Goal: Transaction & Acquisition: Download file/media

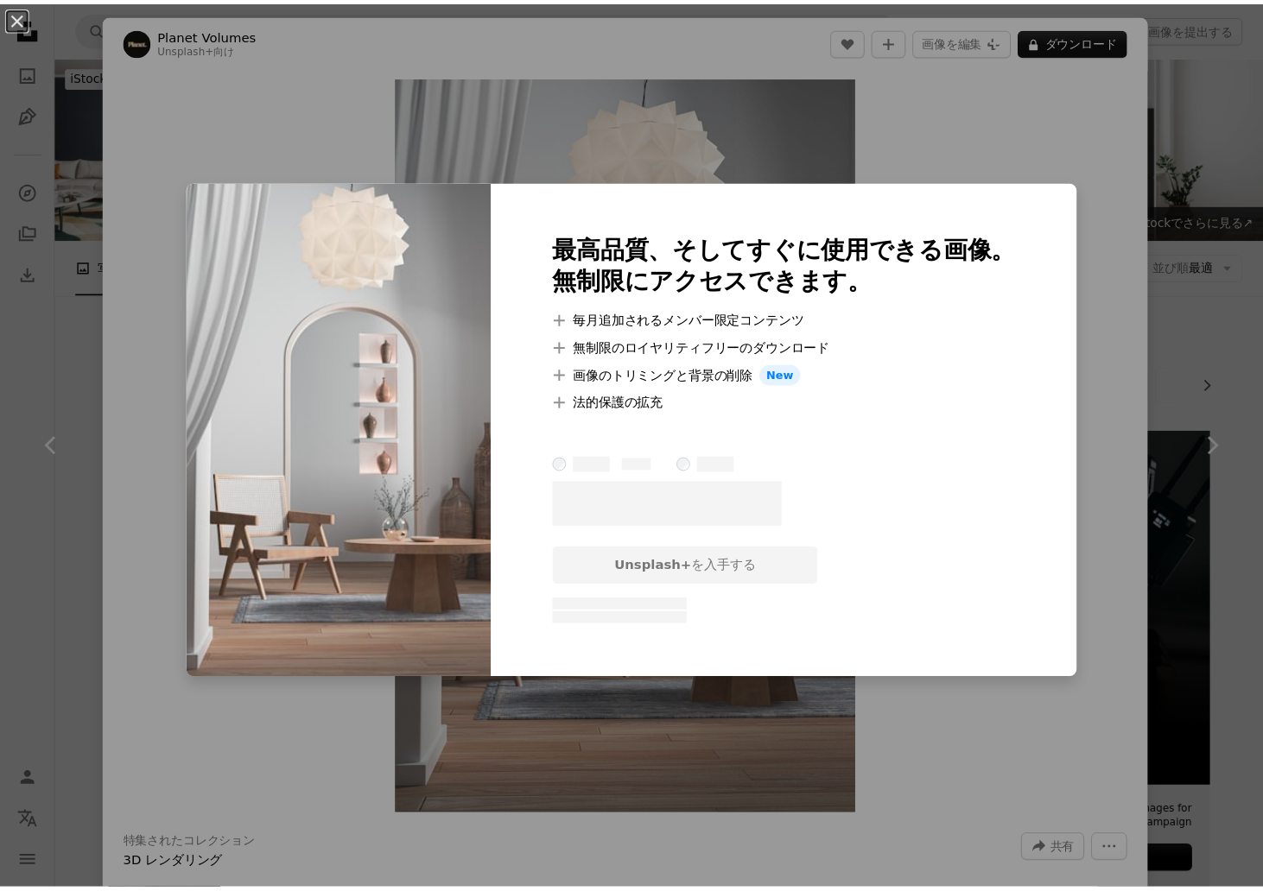
scroll to position [933, 0]
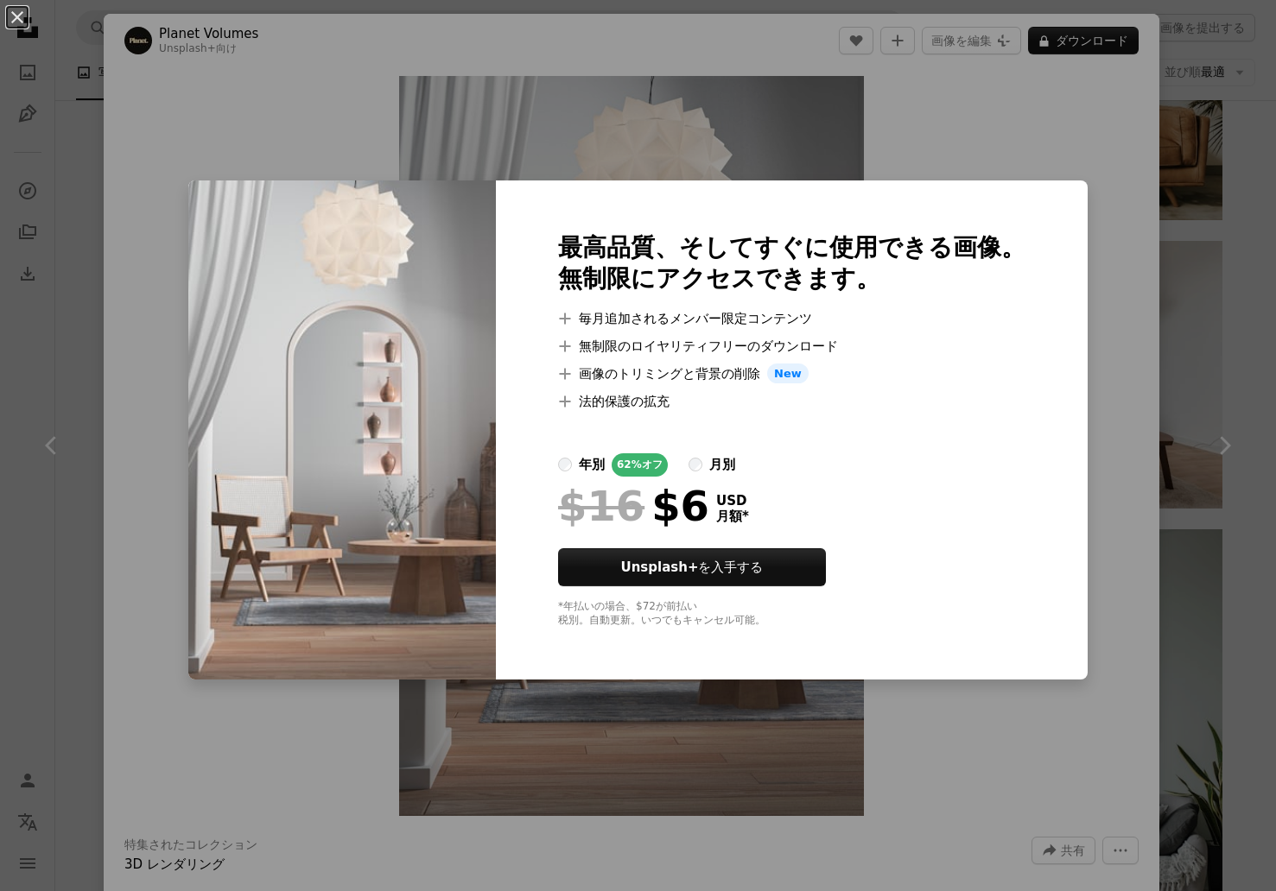
click at [950, 182] on div "最高品質、そしてすぐに使用できる画像。 無制限にアクセスできます。 A plus sign 毎月追加されるメンバー限定コンテンツ A plus sign 無制…" at bounding box center [792, 431] width 592 height 500
click at [957, 142] on div "An X shape 最高品質、そしてすぐに使用できる画像。 無制限にアクセスできます。 A plus sign 毎月追加されるメンバー限定コンテンツ A p…" at bounding box center [638, 445] width 1276 height 891
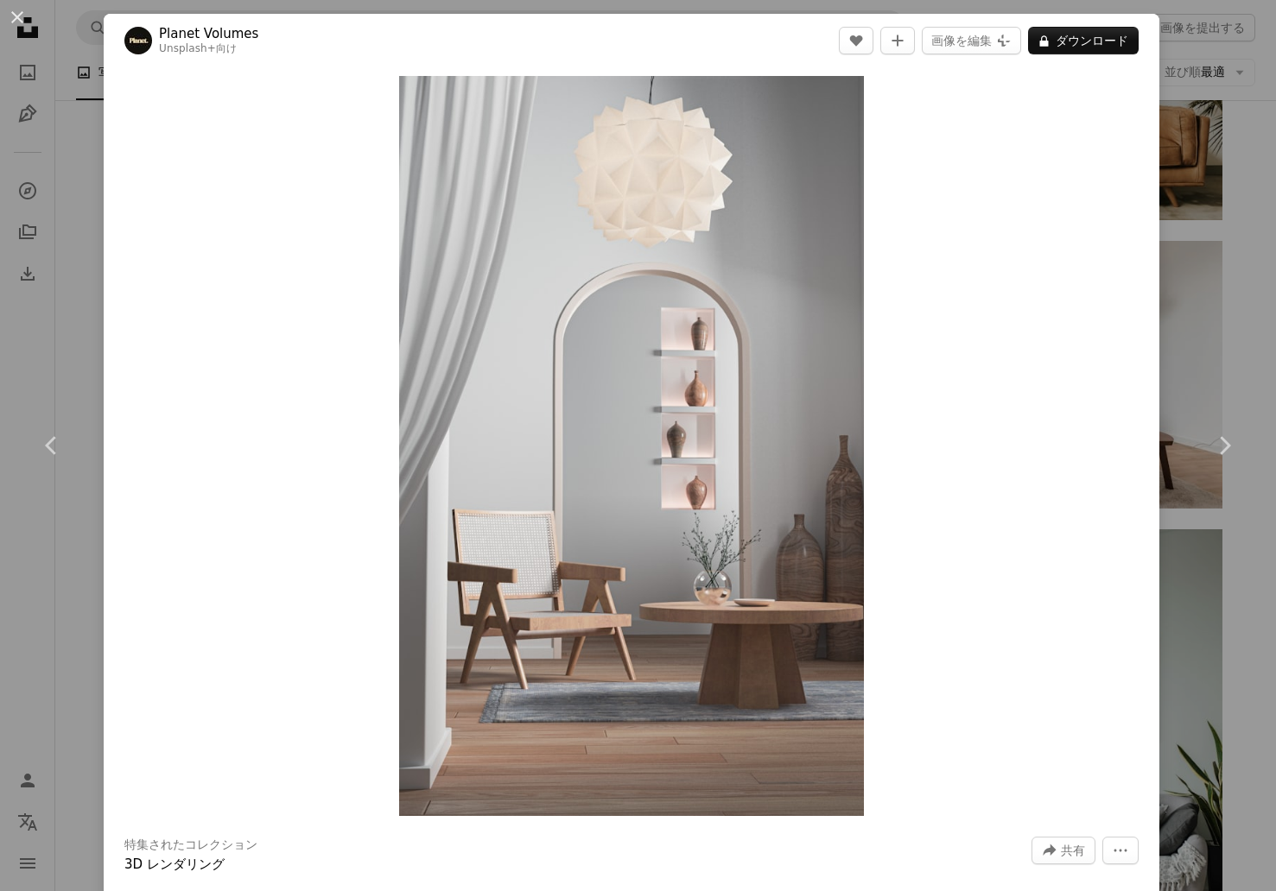
click at [76, 38] on div "An X shape Chevron left Chevron right Planet Volumes Unsplash+ 向け A heart A plu…" at bounding box center [638, 445] width 1276 height 891
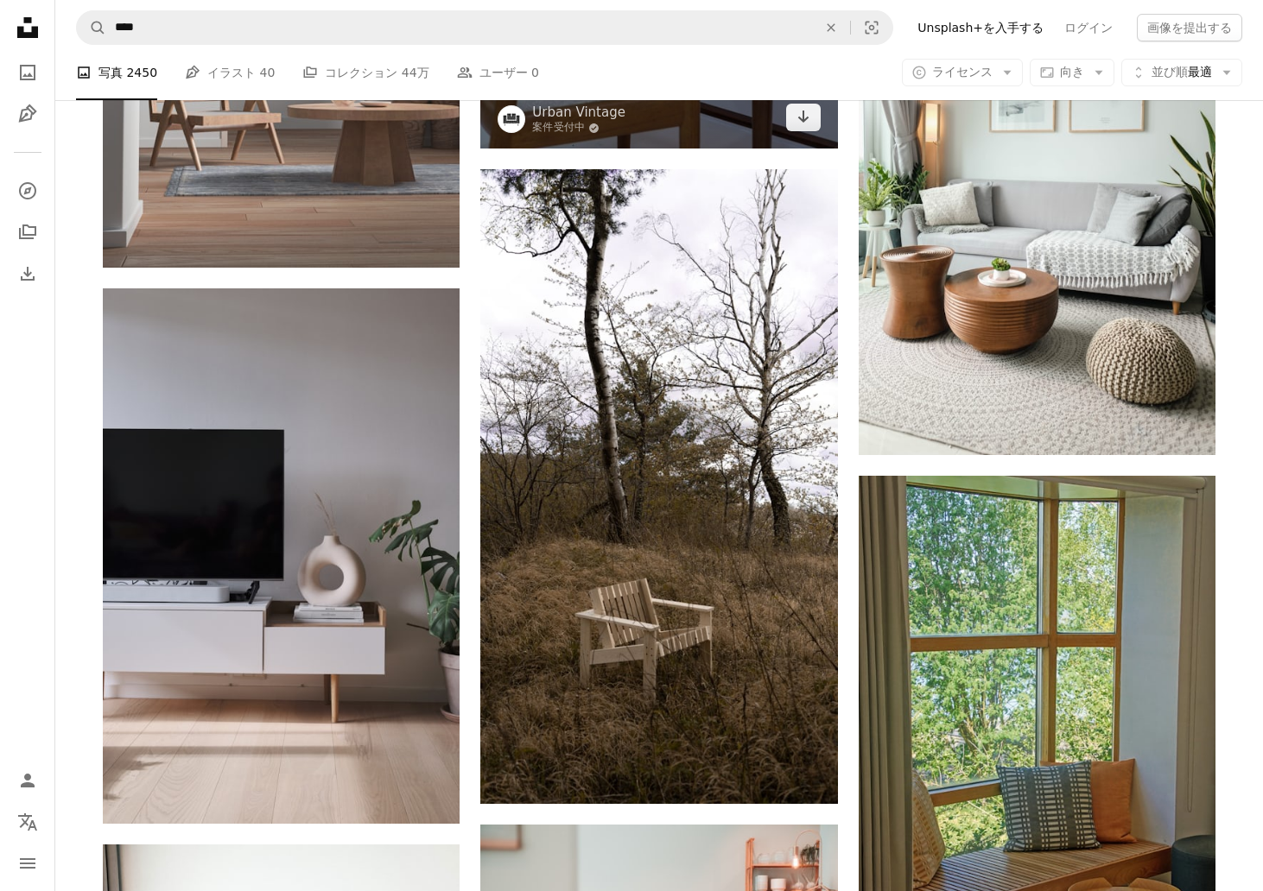
scroll to position [1587, 0]
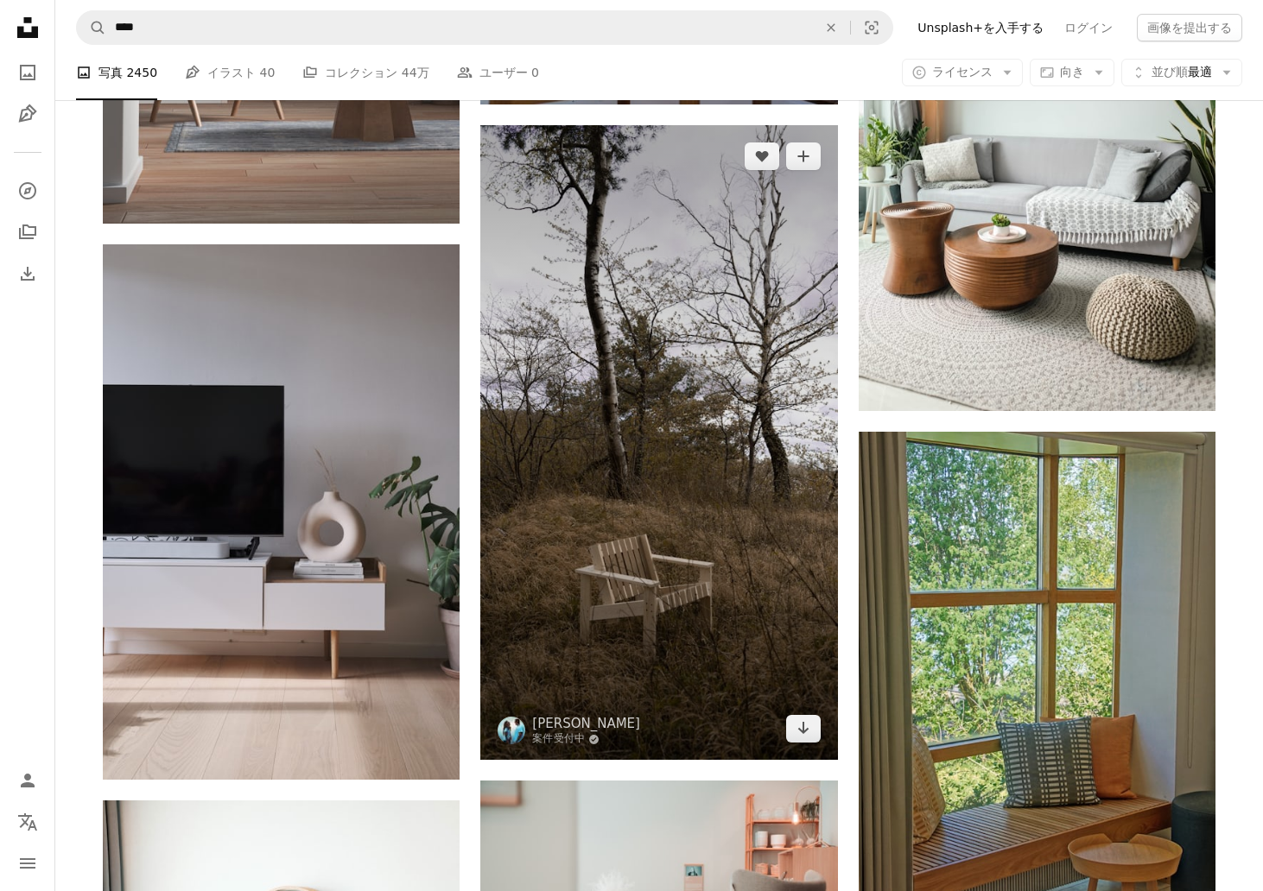
click at [795, 336] on img at bounding box center [658, 442] width 357 height 635
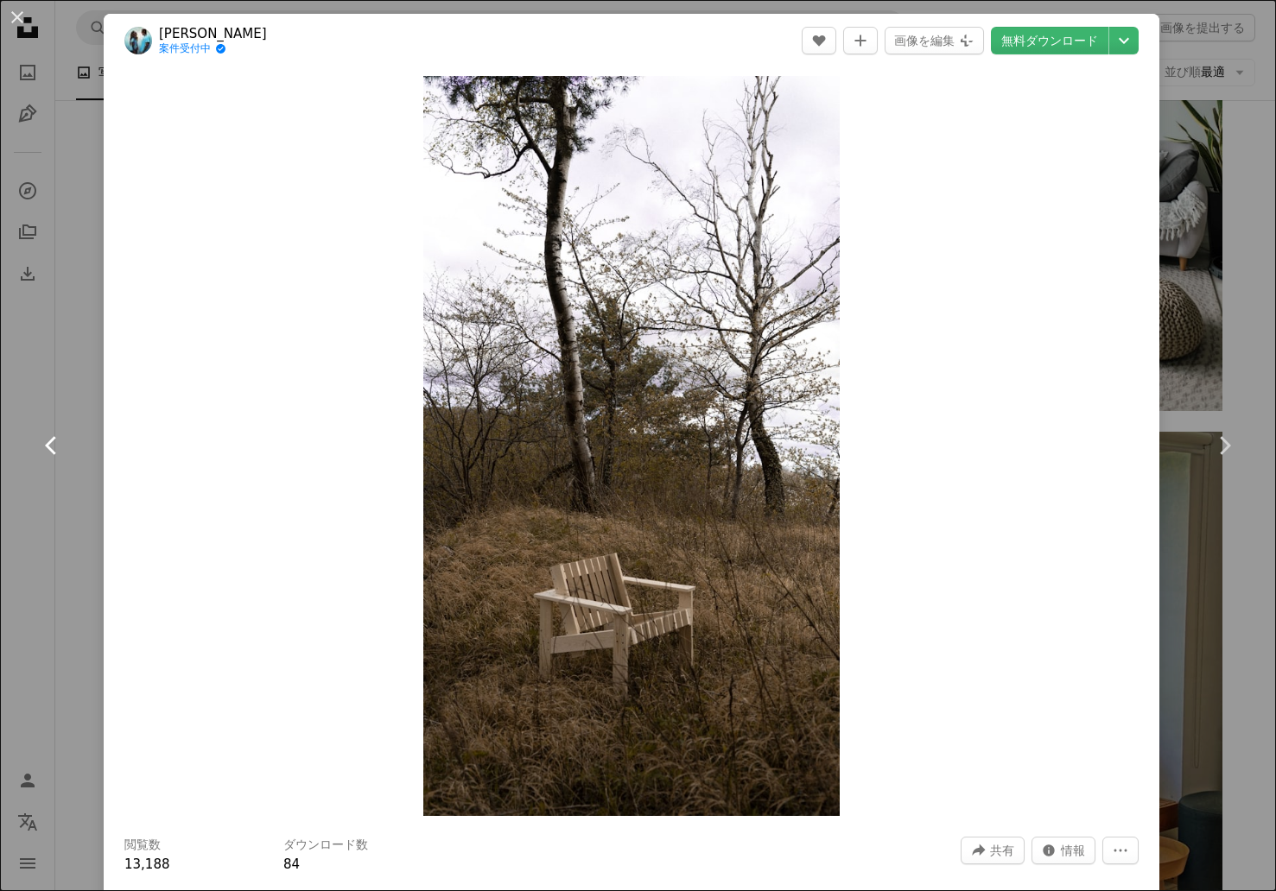
click at [48, 371] on link "Chevron left" at bounding box center [52, 446] width 104 height 166
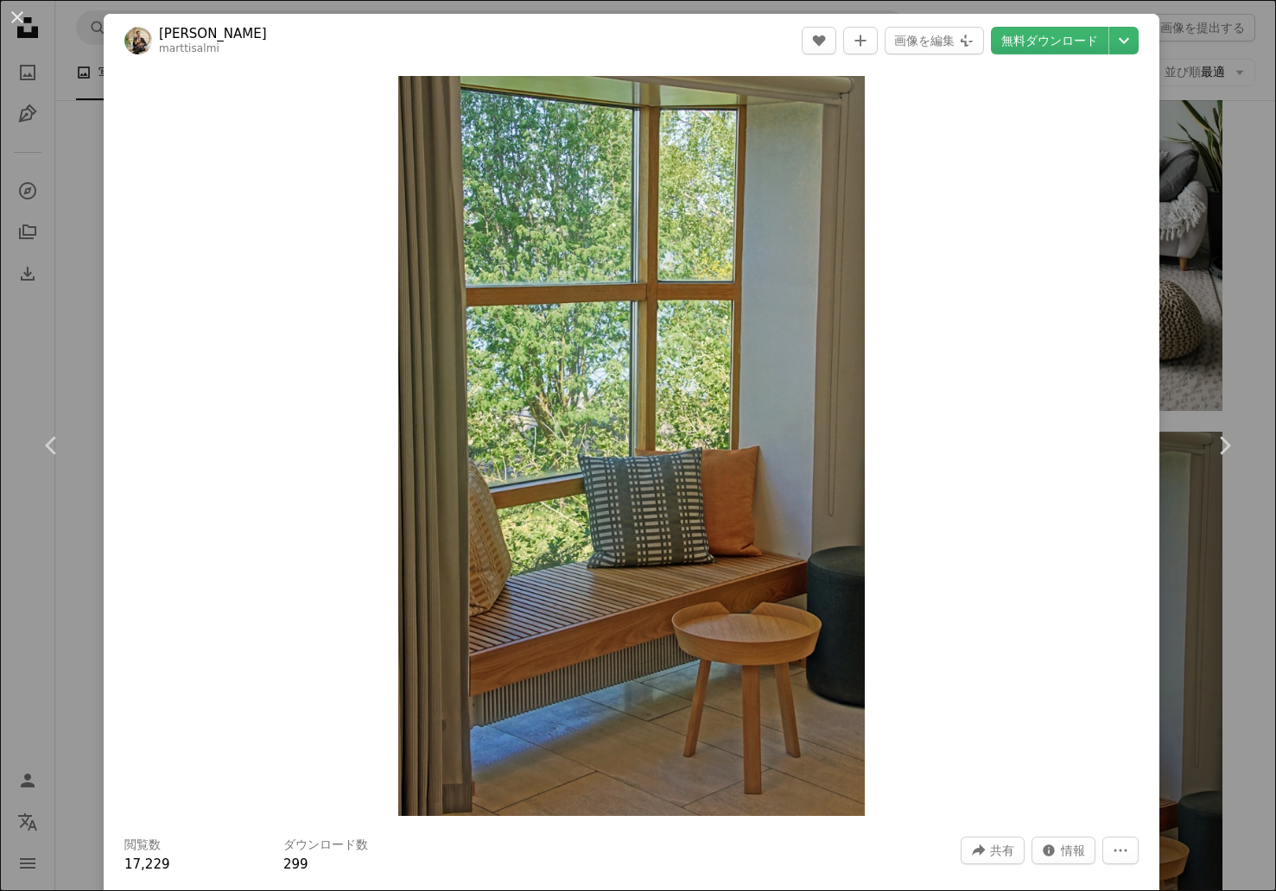
click at [1236, 322] on div "An X shape Chevron left Chevron right Martti [PERSON_NAME] marttisalmi A heart …" at bounding box center [638, 445] width 1276 height 891
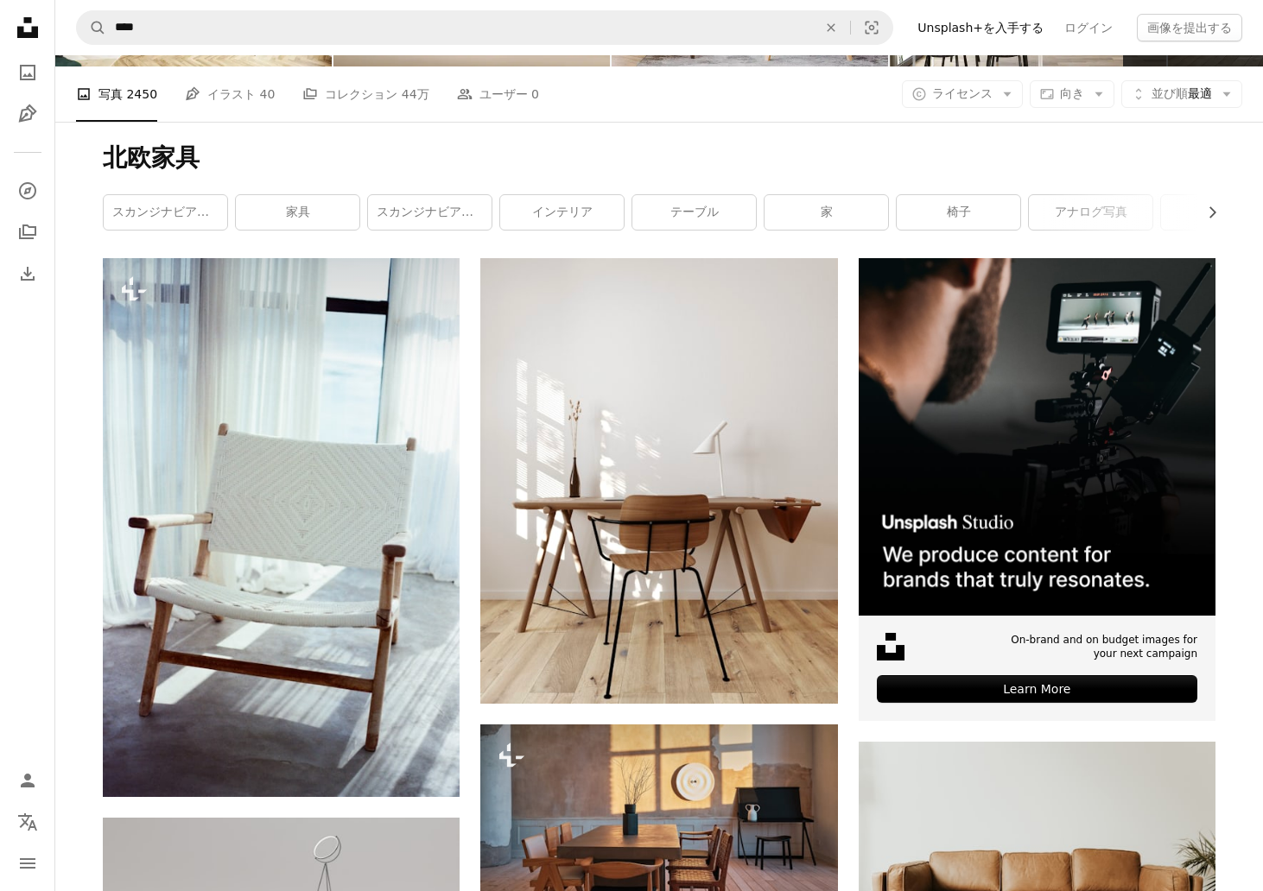
scroll to position [542, 0]
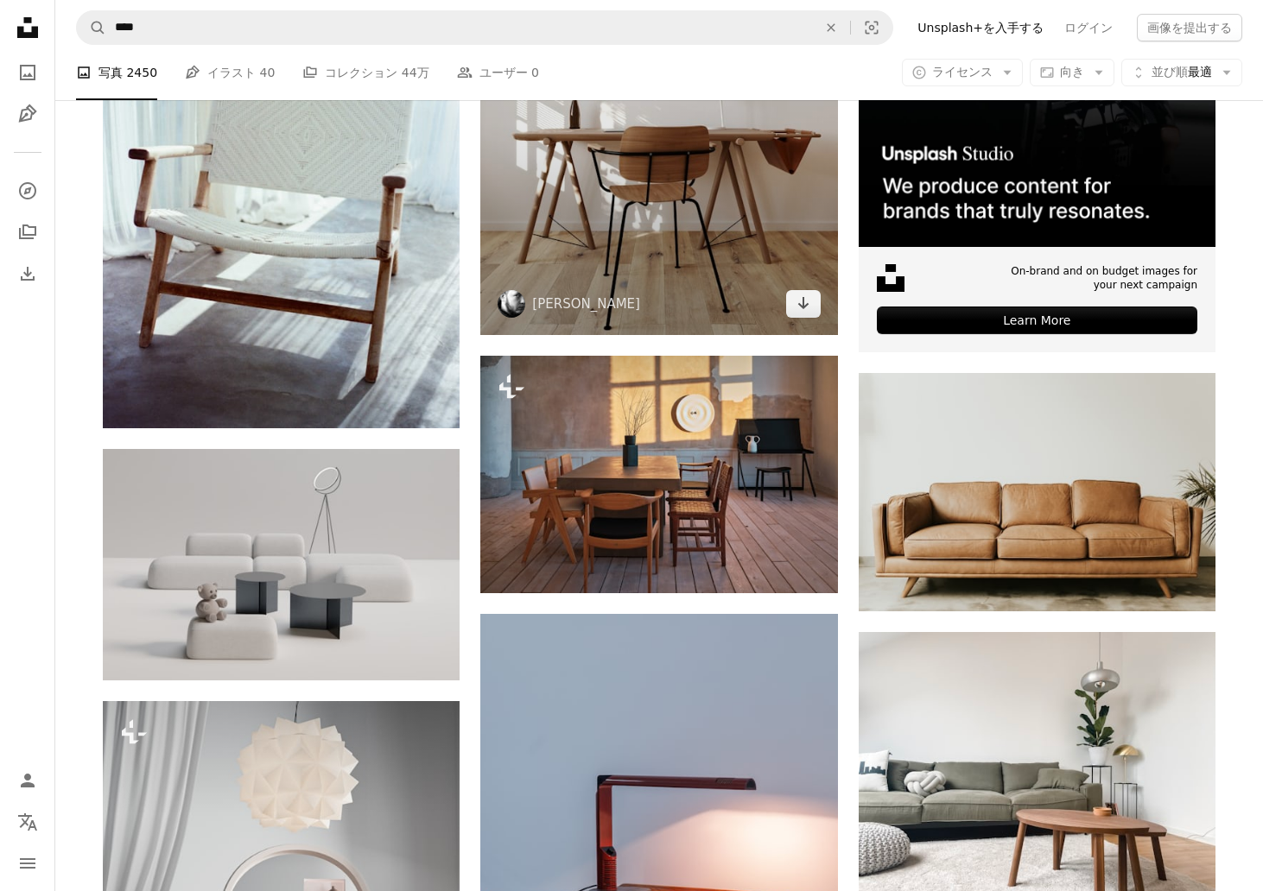
click at [520, 315] on div at bounding box center [511, 304] width 28 height 28
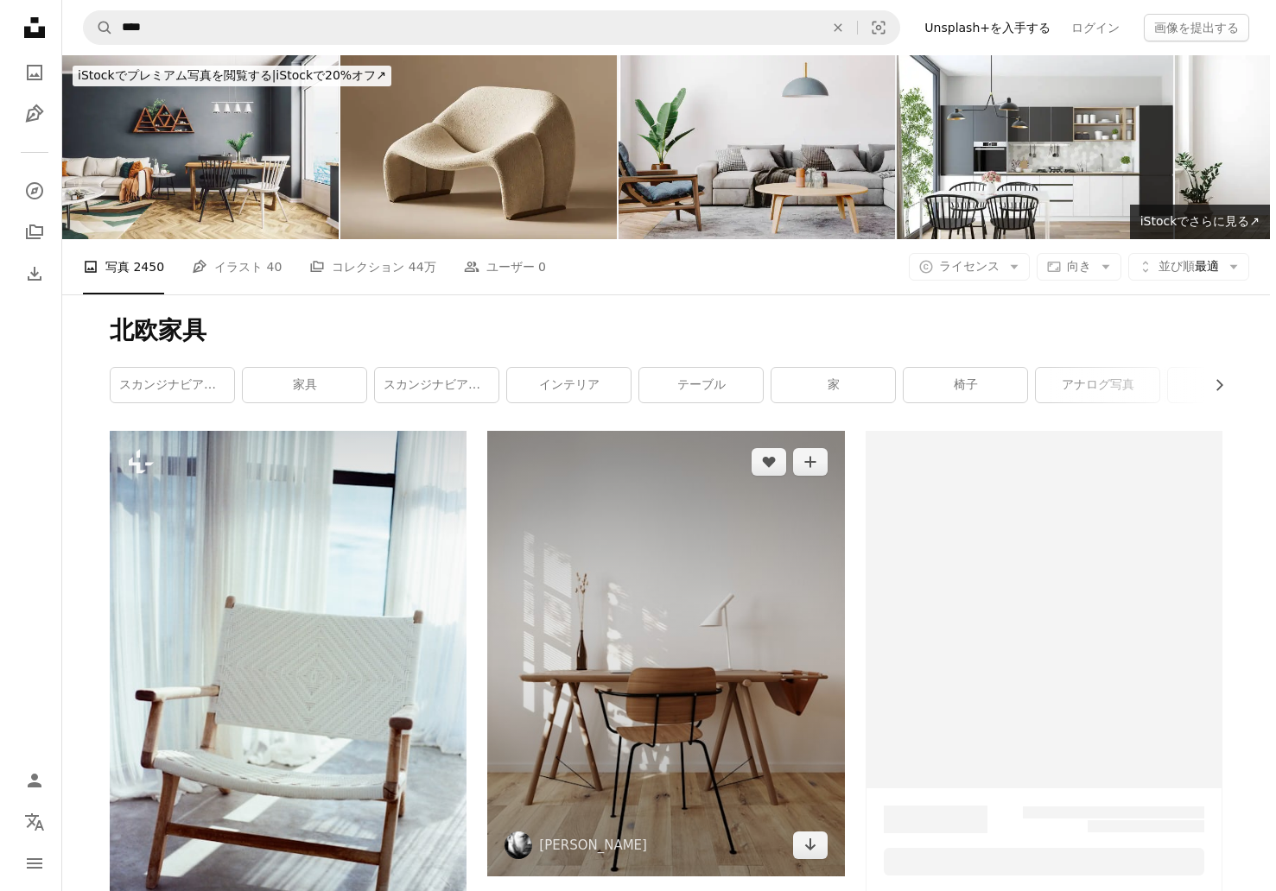
scroll to position [542, 0]
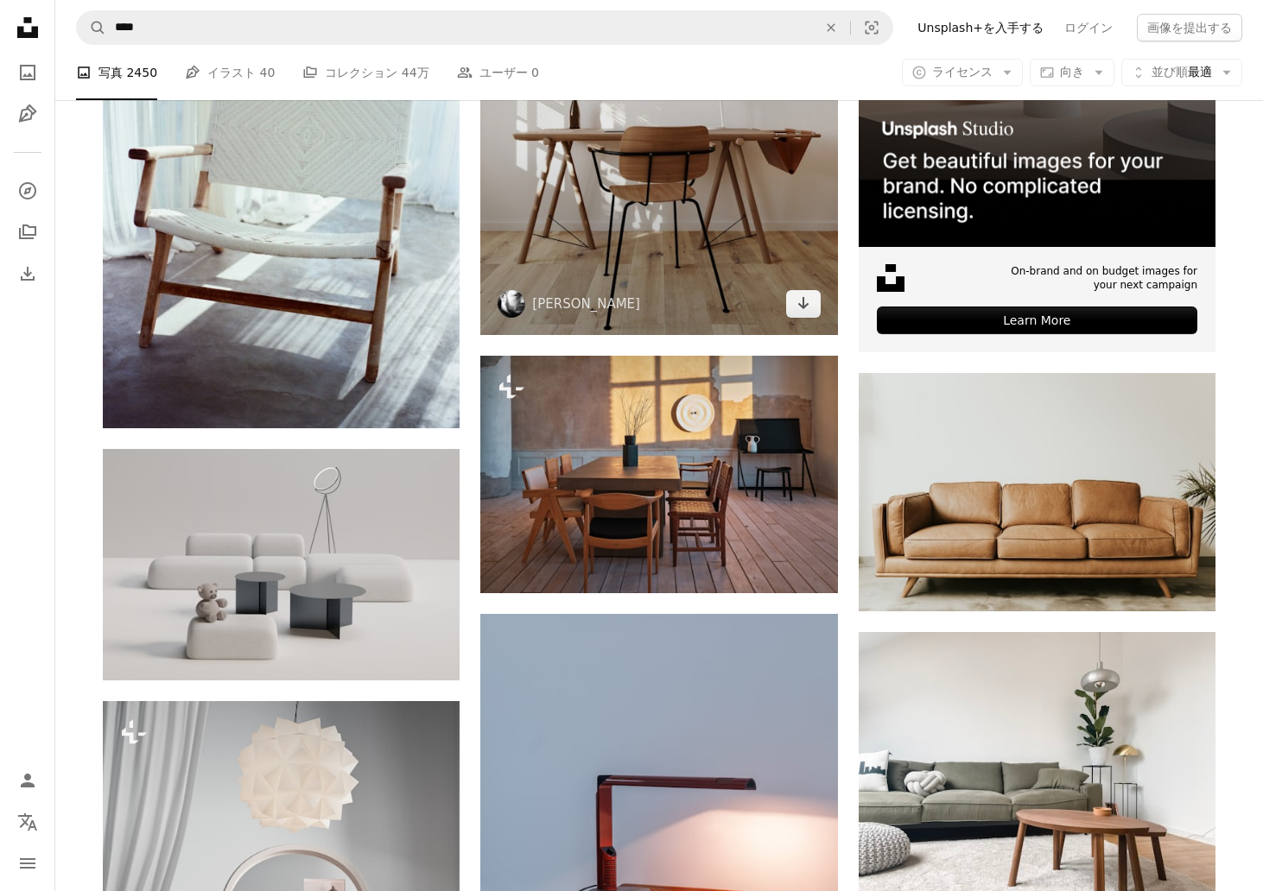
click at [606, 144] on img at bounding box center [658, 112] width 357 height 446
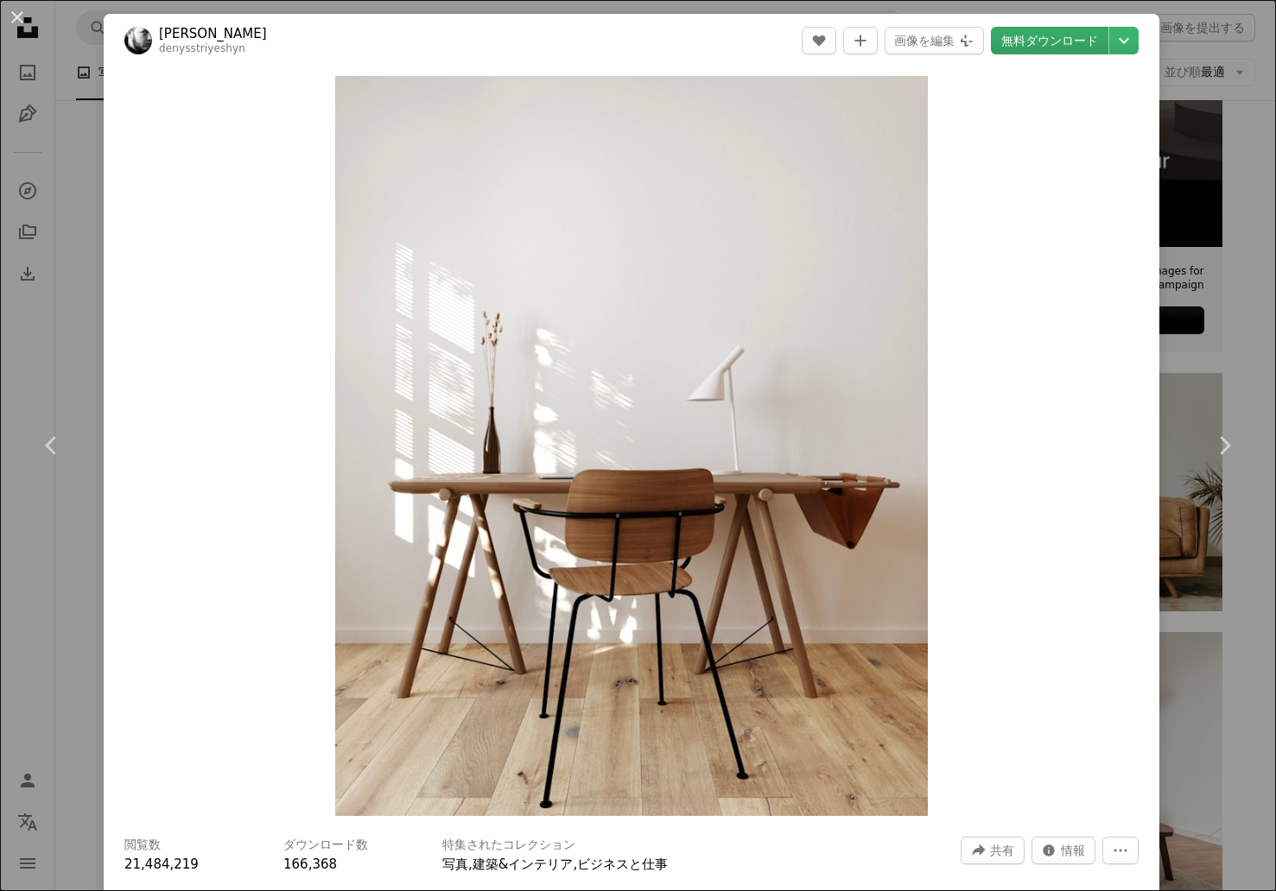
click at [1049, 47] on link "無料ダウンロード" at bounding box center [1049, 41] width 117 height 28
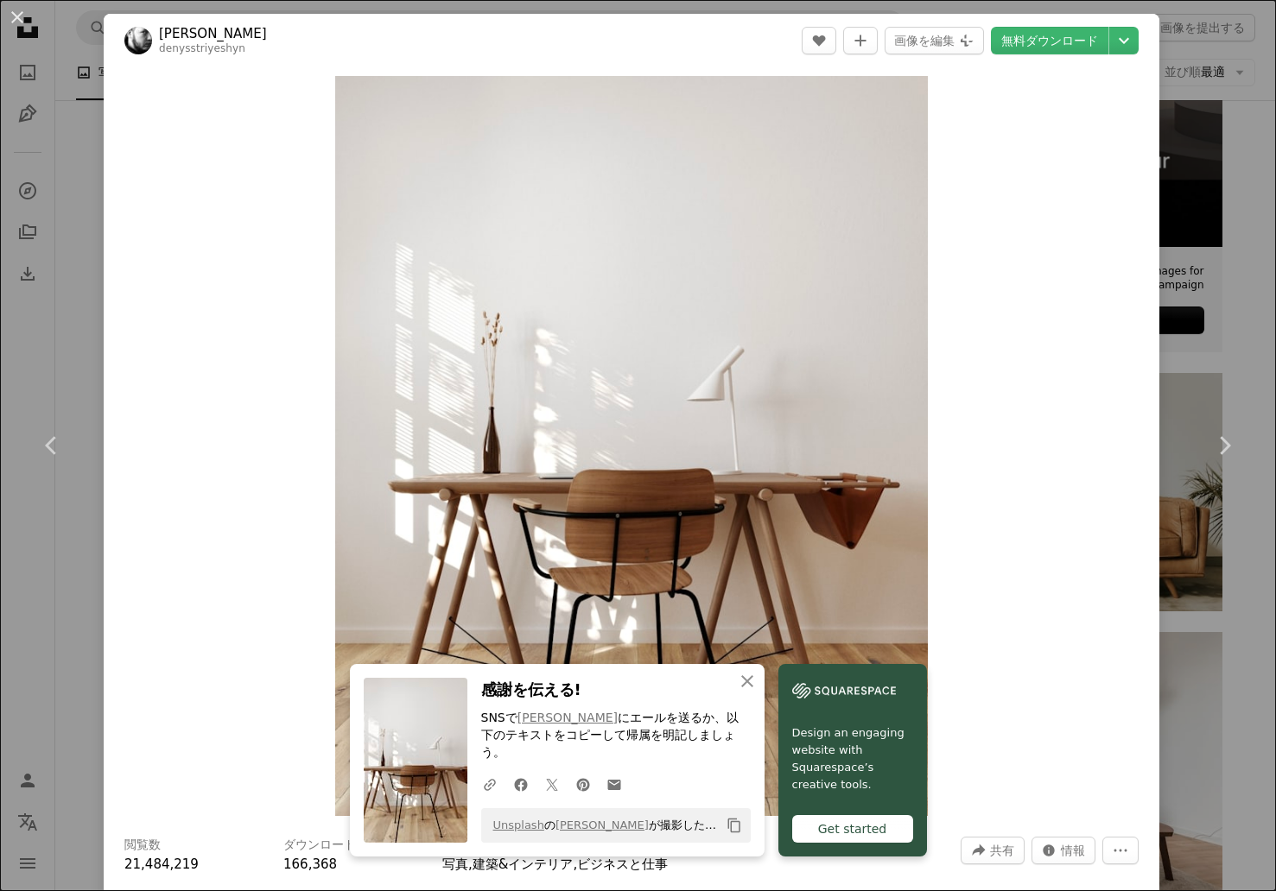
click at [1016, 286] on div "Zoom in" at bounding box center [631, 445] width 1055 height 757
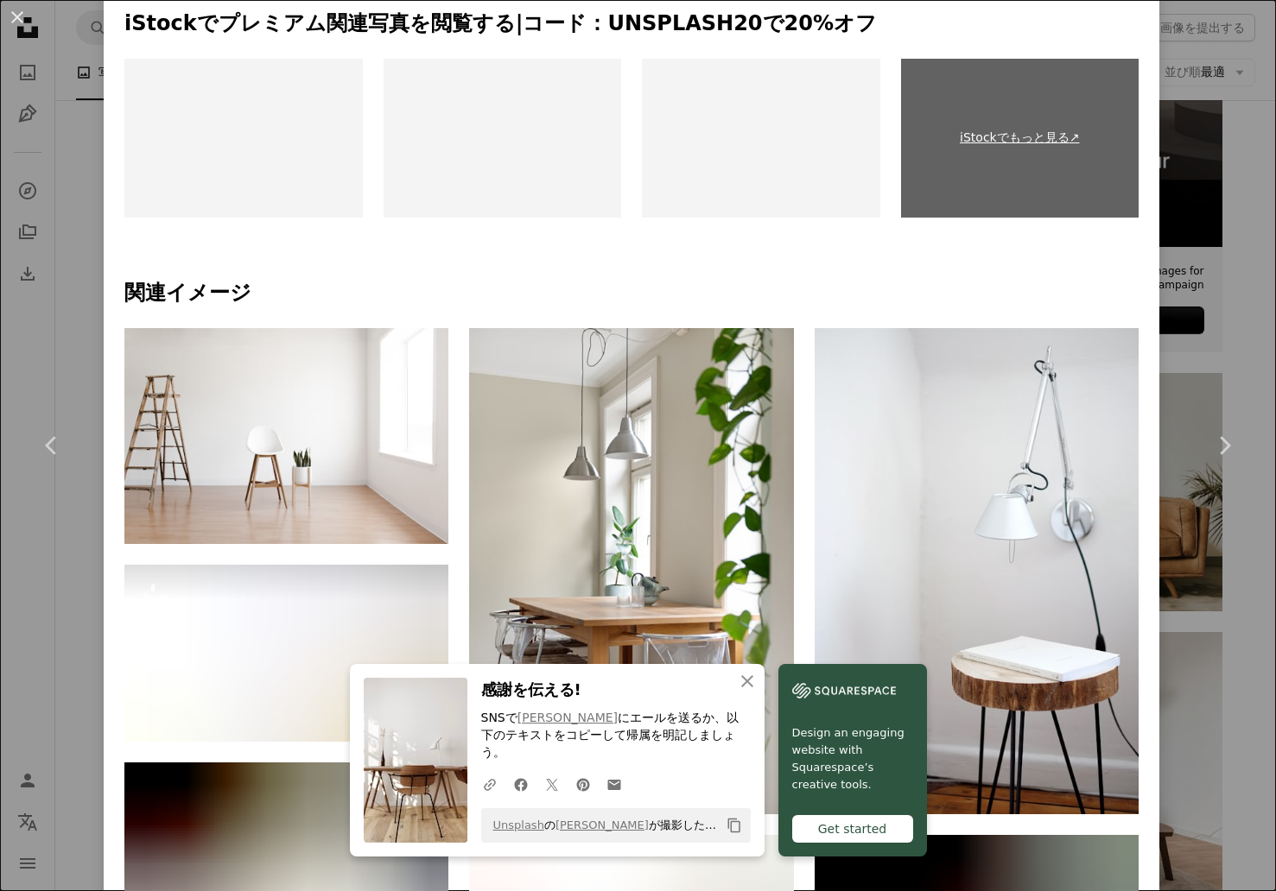
scroll to position [1398, 0]
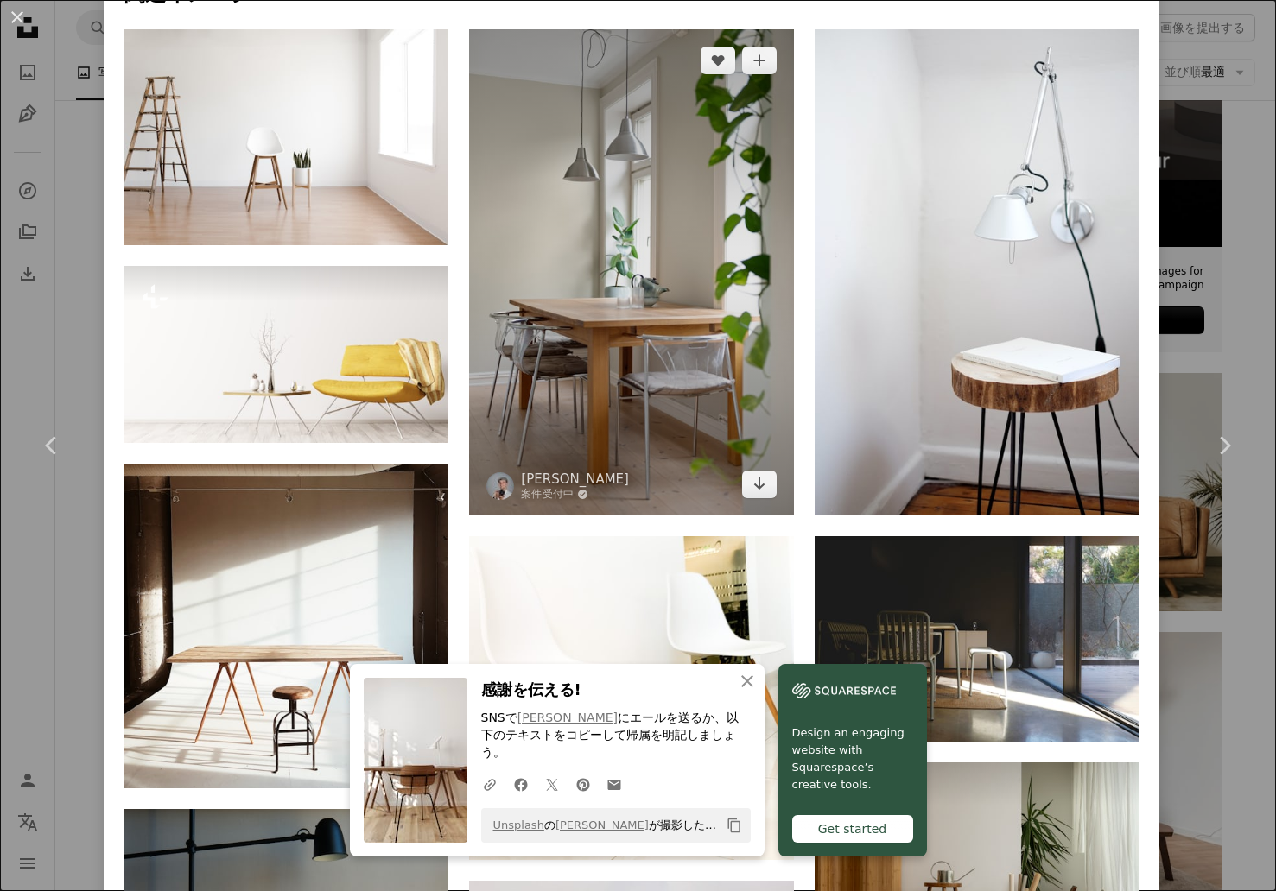
click at [655, 218] on img at bounding box center [631, 272] width 324 height 486
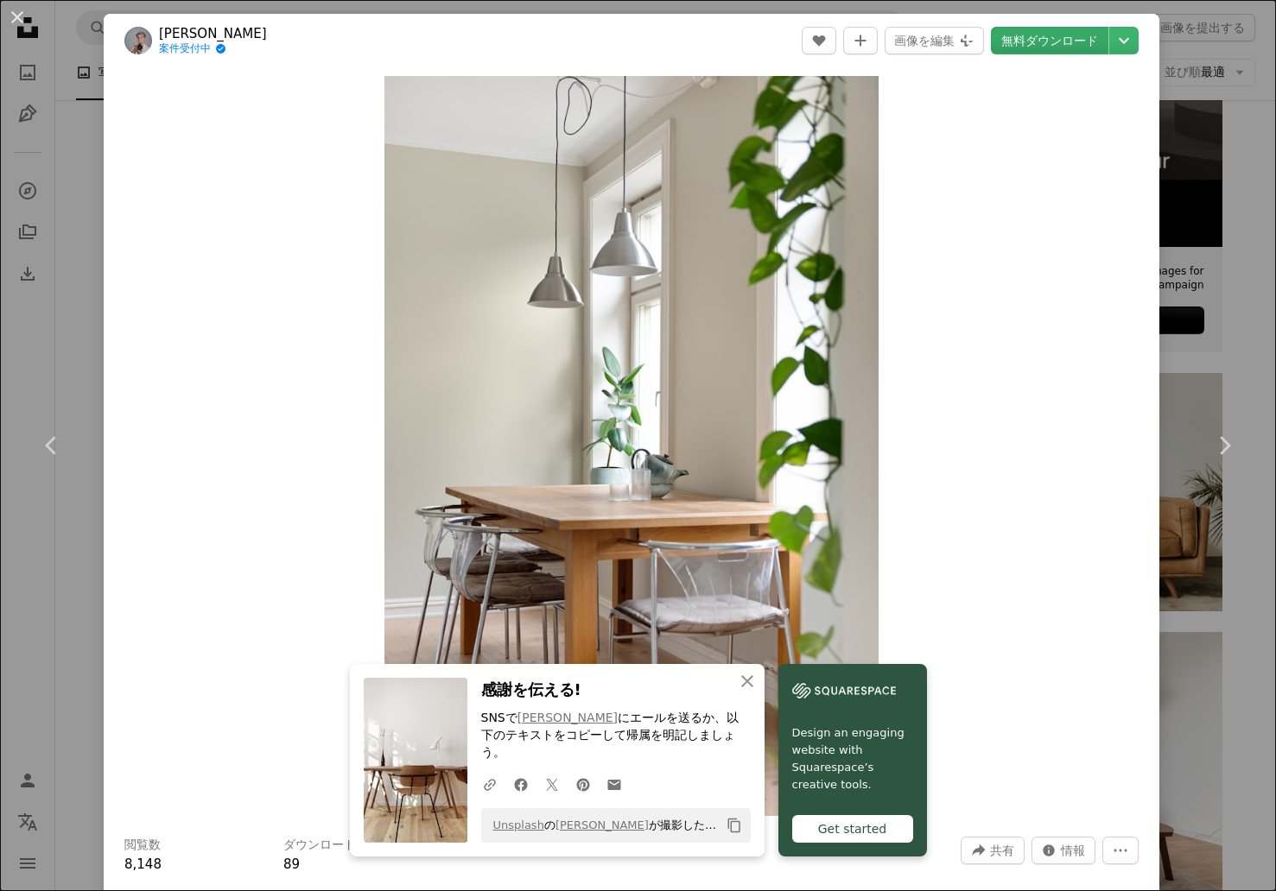
click at [1021, 38] on link "無料ダウンロード" at bounding box center [1049, 41] width 117 height 28
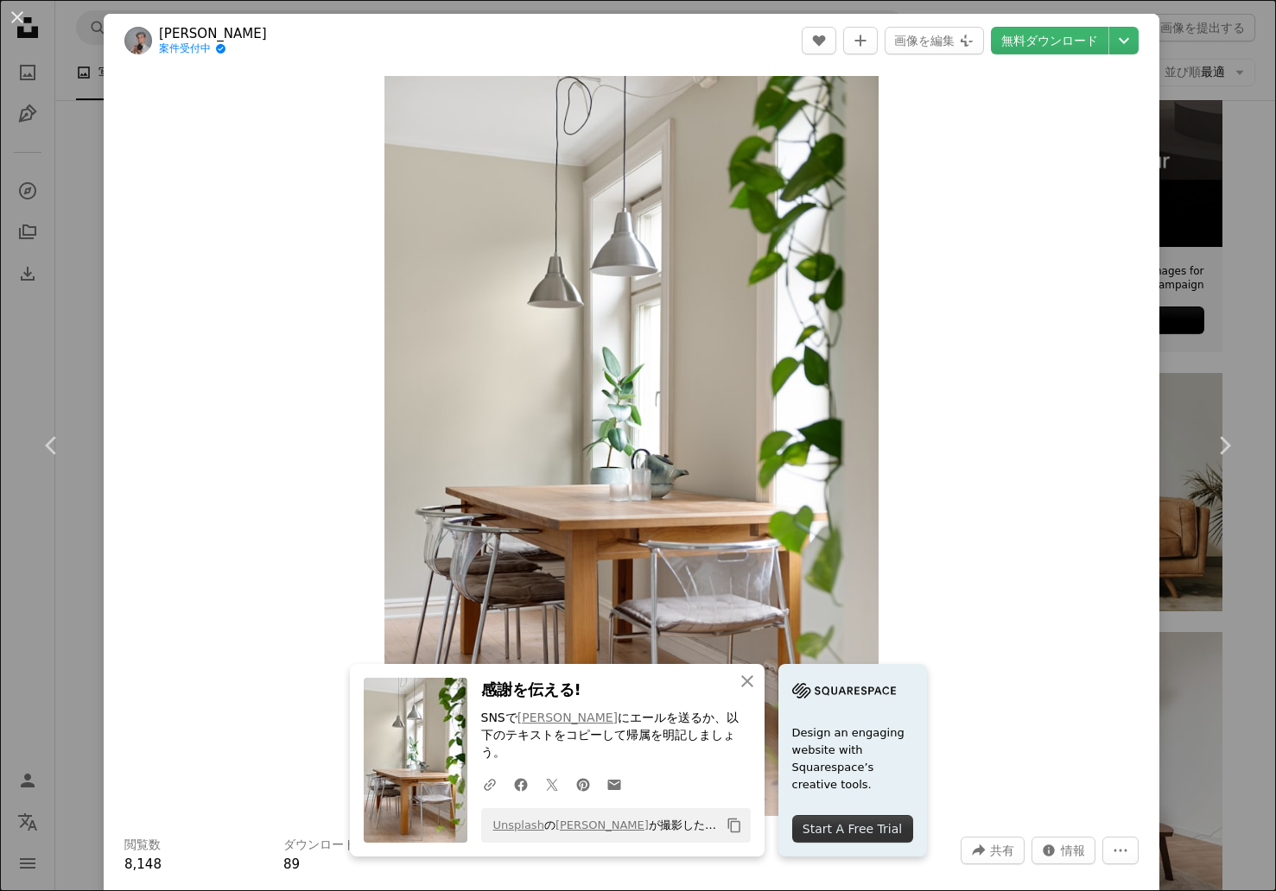
click at [1191, 324] on div "An X shape Chevron left Chevron right An X shape 閉じる 感謝を伝える! SNSで [PERSON_NAME]…" at bounding box center [638, 445] width 1276 height 891
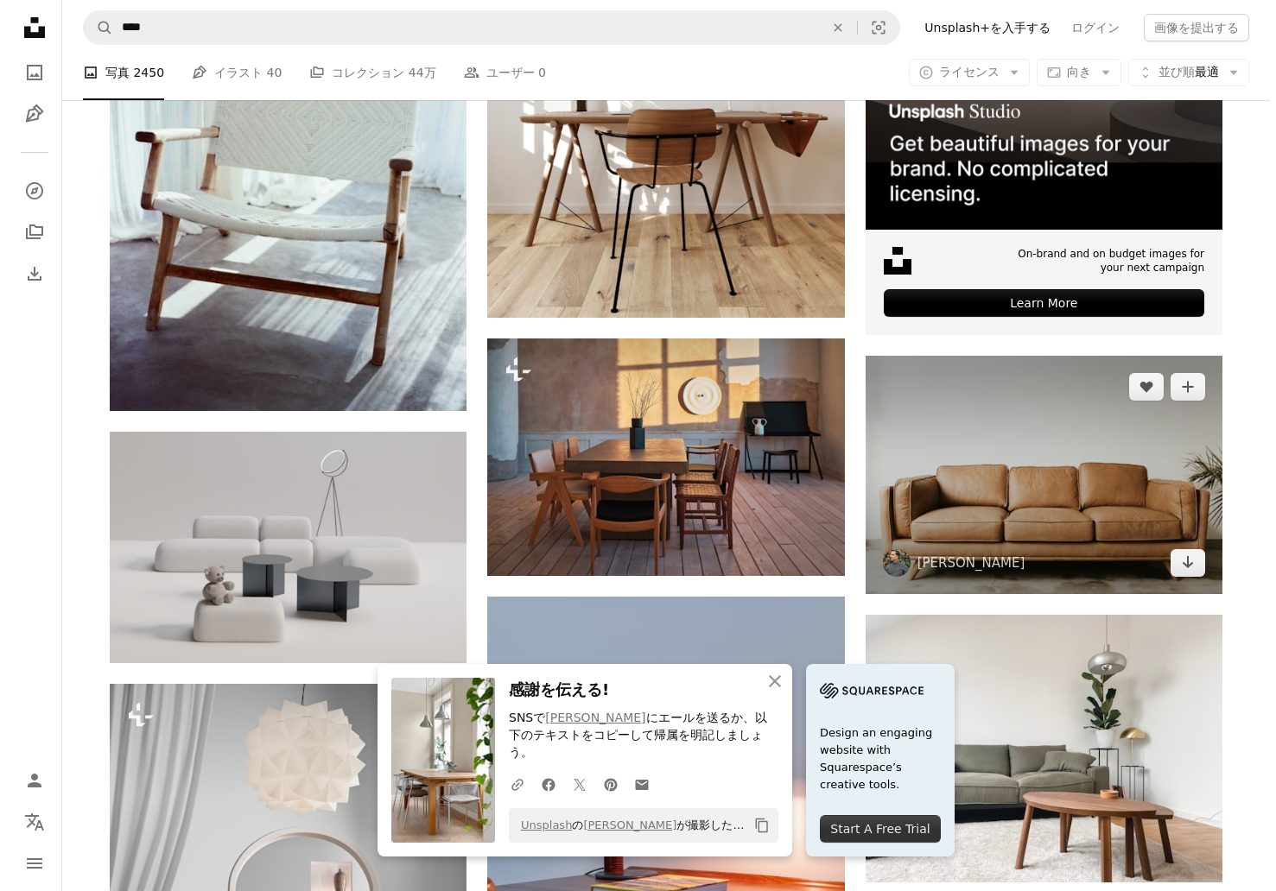
scroll to position [575, 0]
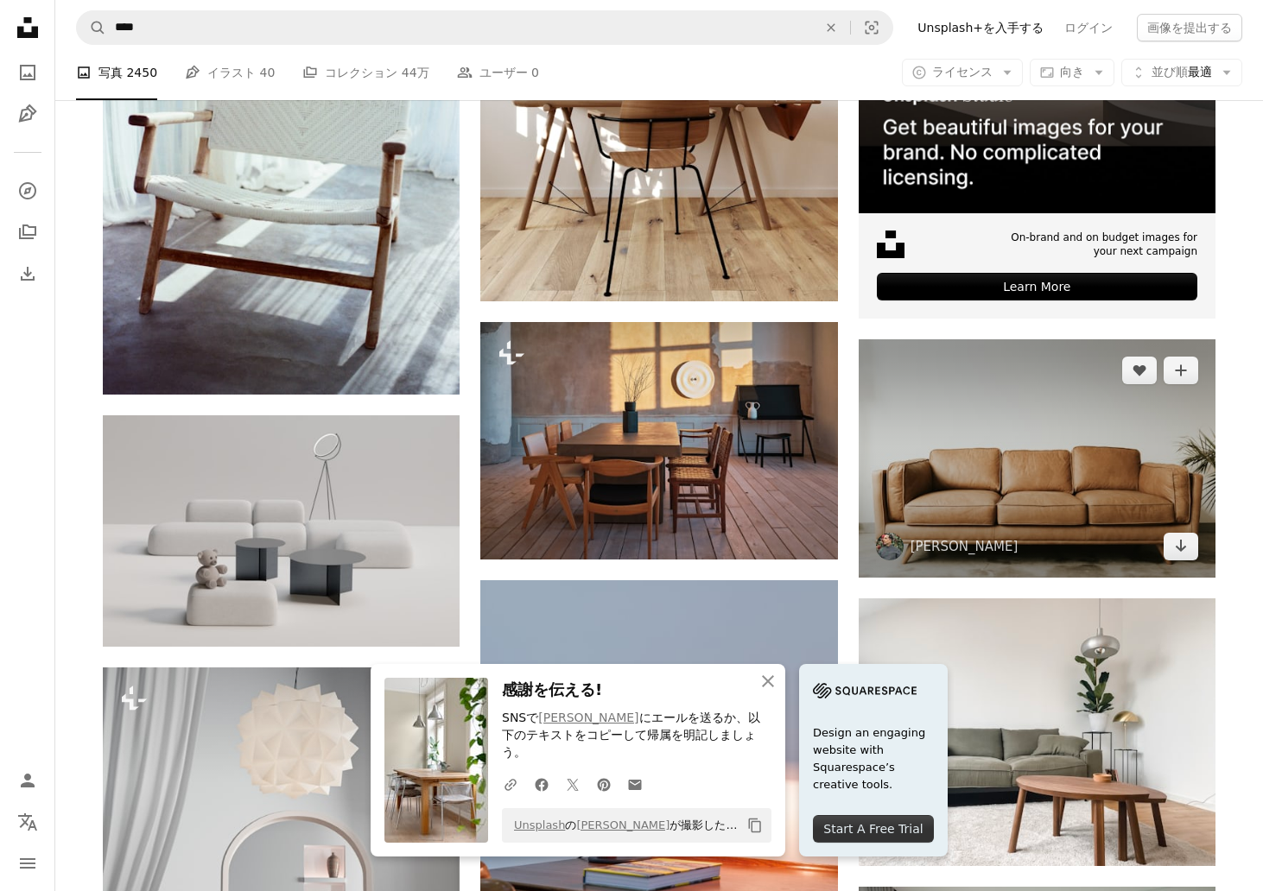
click at [1082, 394] on img at bounding box center [1037, 458] width 357 height 238
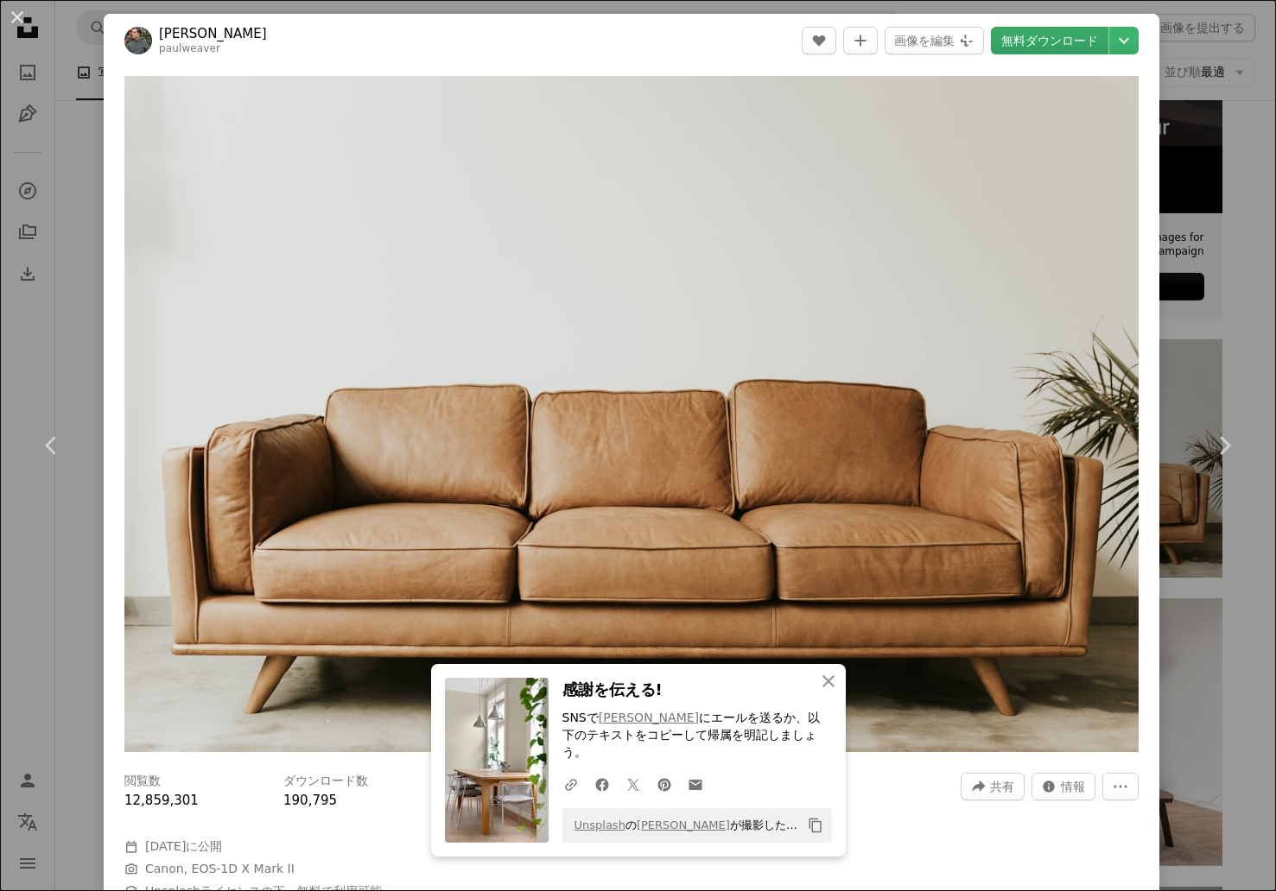
click at [1069, 41] on link "無料ダウンロード" at bounding box center [1049, 41] width 117 height 28
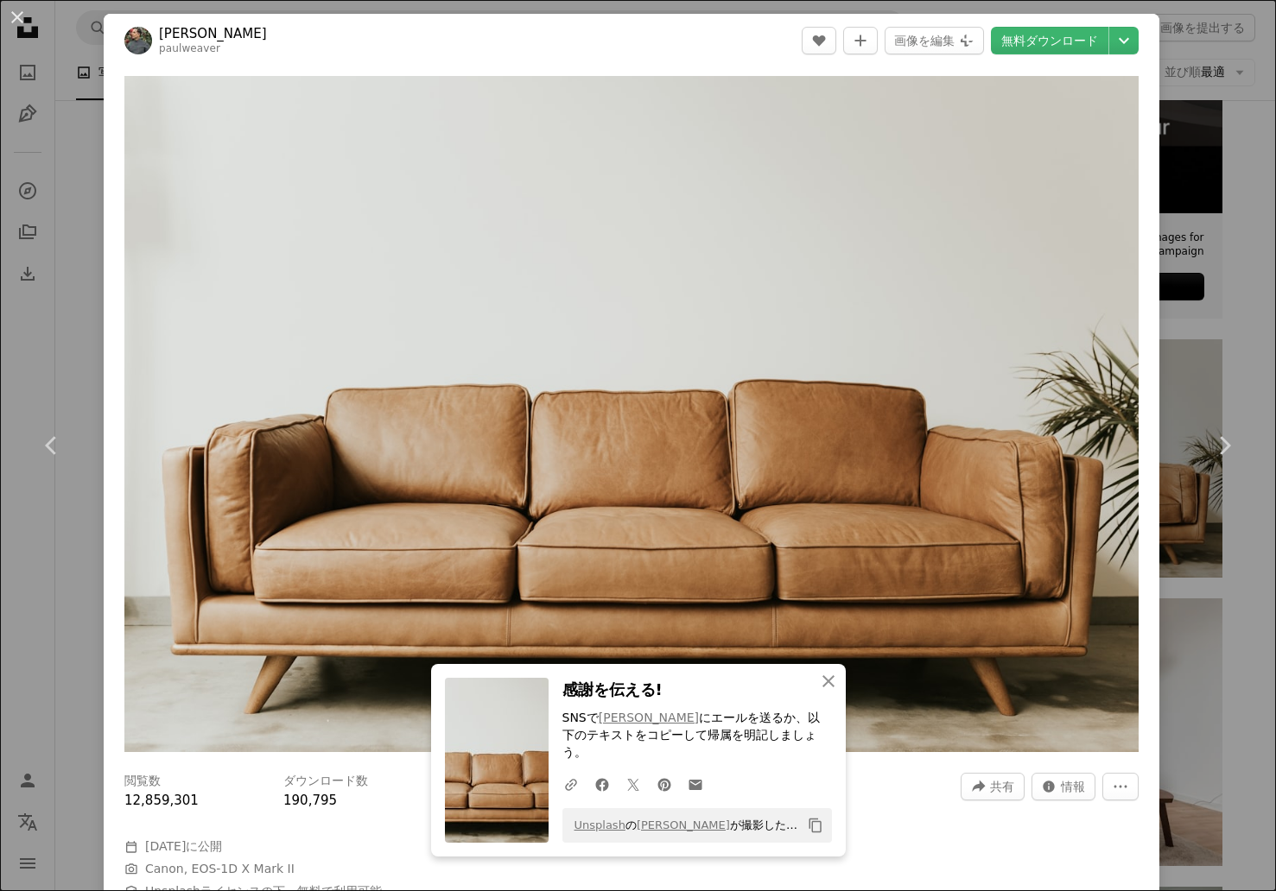
scroll to position [780, 0]
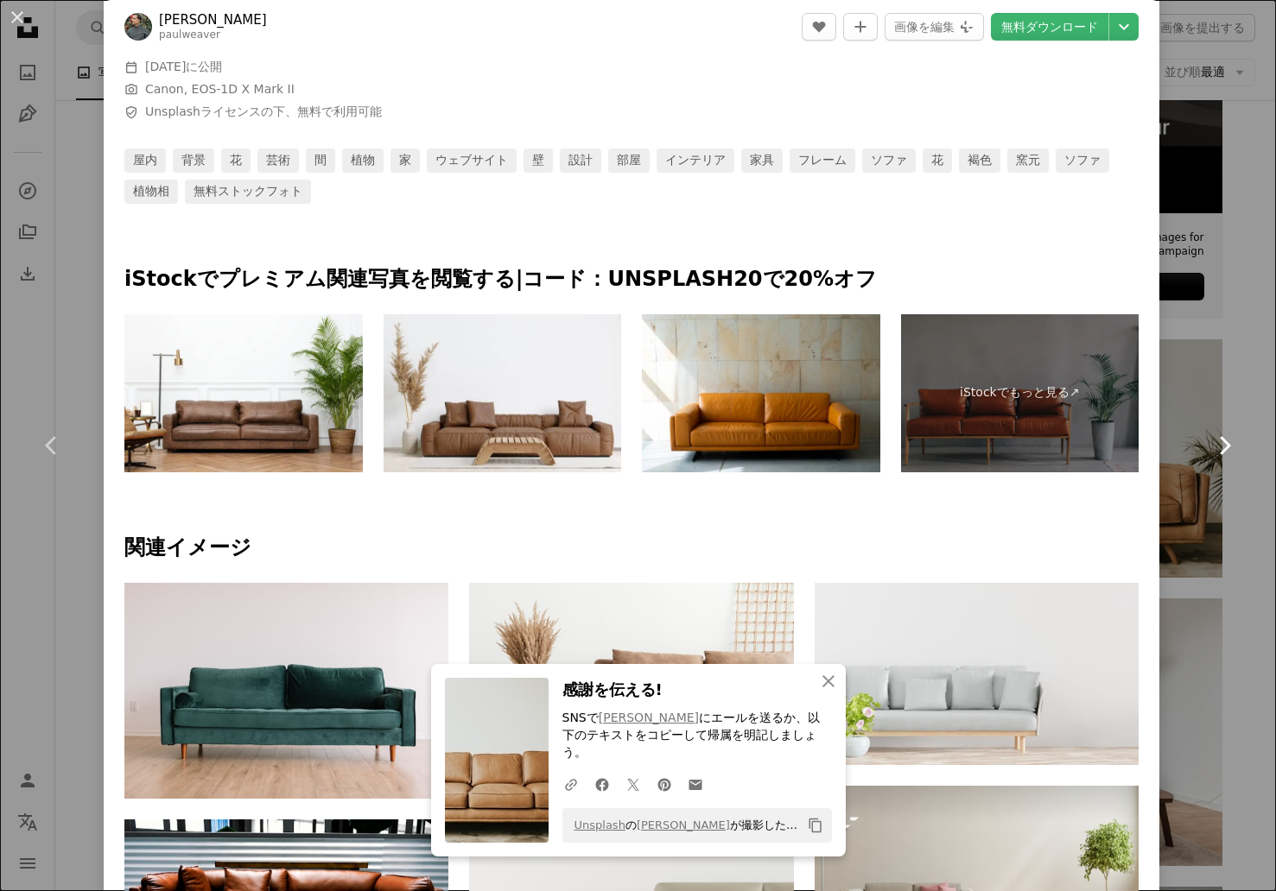
click at [1231, 363] on link "Chevron right" at bounding box center [1224, 446] width 104 height 166
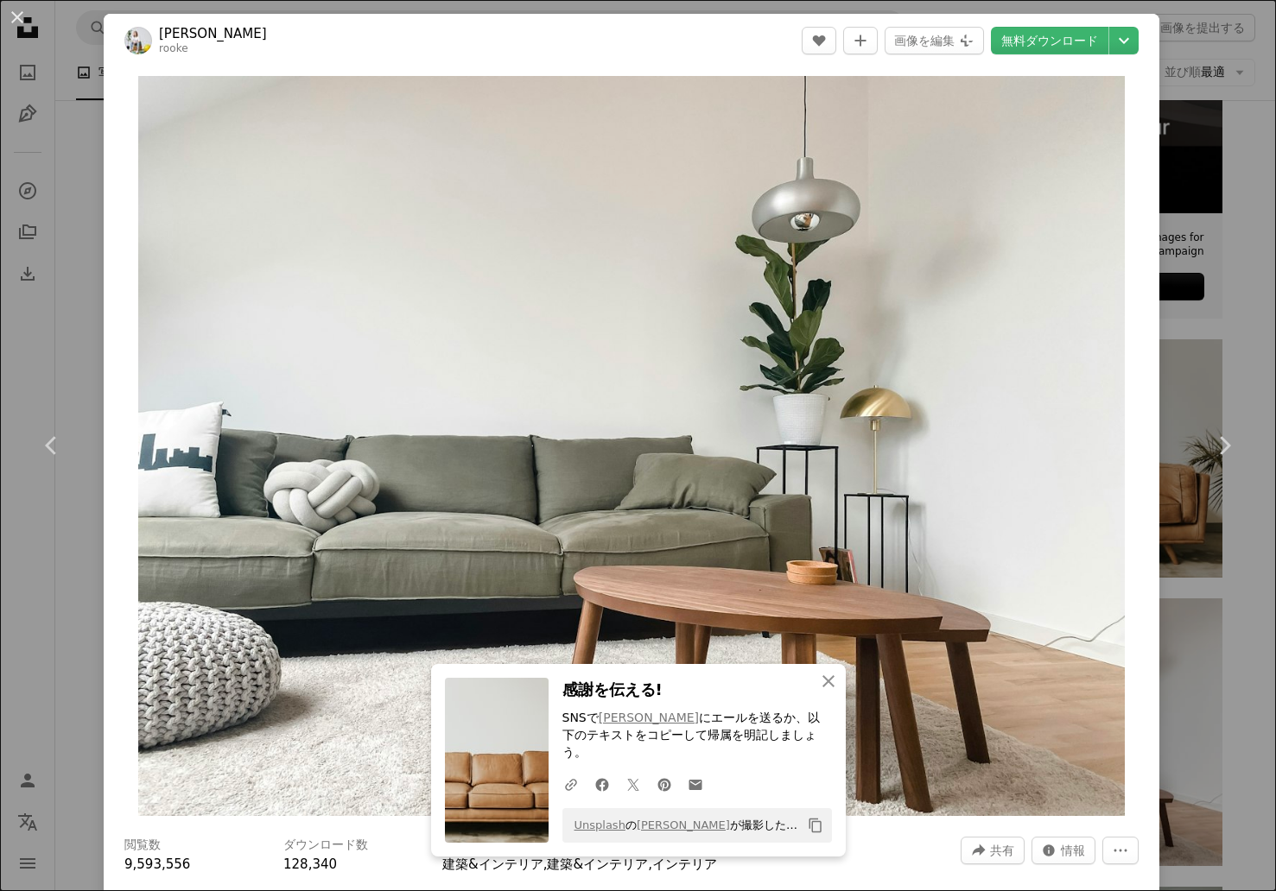
click at [65, 176] on div "An X shape Chevron left Chevron right An X shape 閉じる 感謝を伝える! SNSで [PERSON_NAME]…" at bounding box center [638, 445] width 1276 height 891
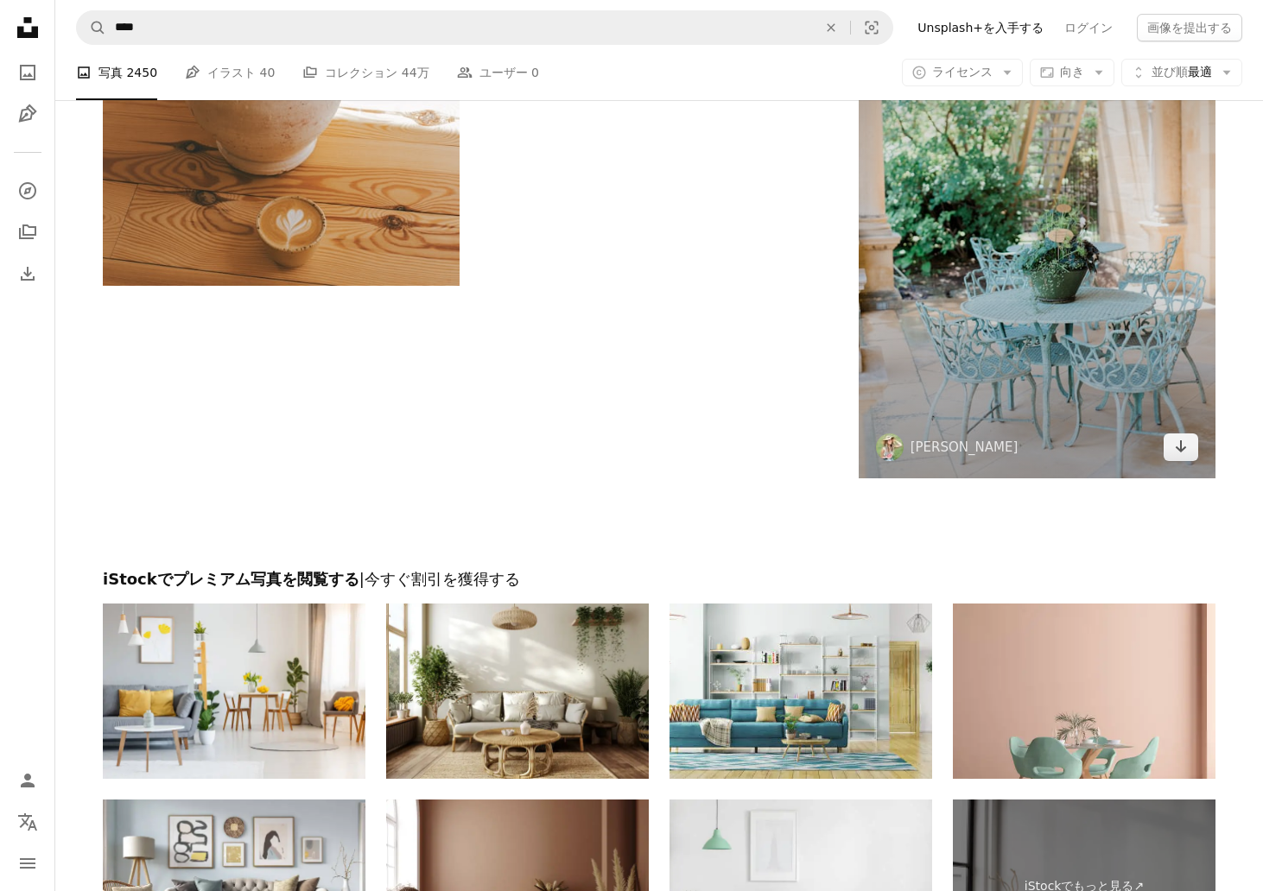
scroll to position [3207, 0]
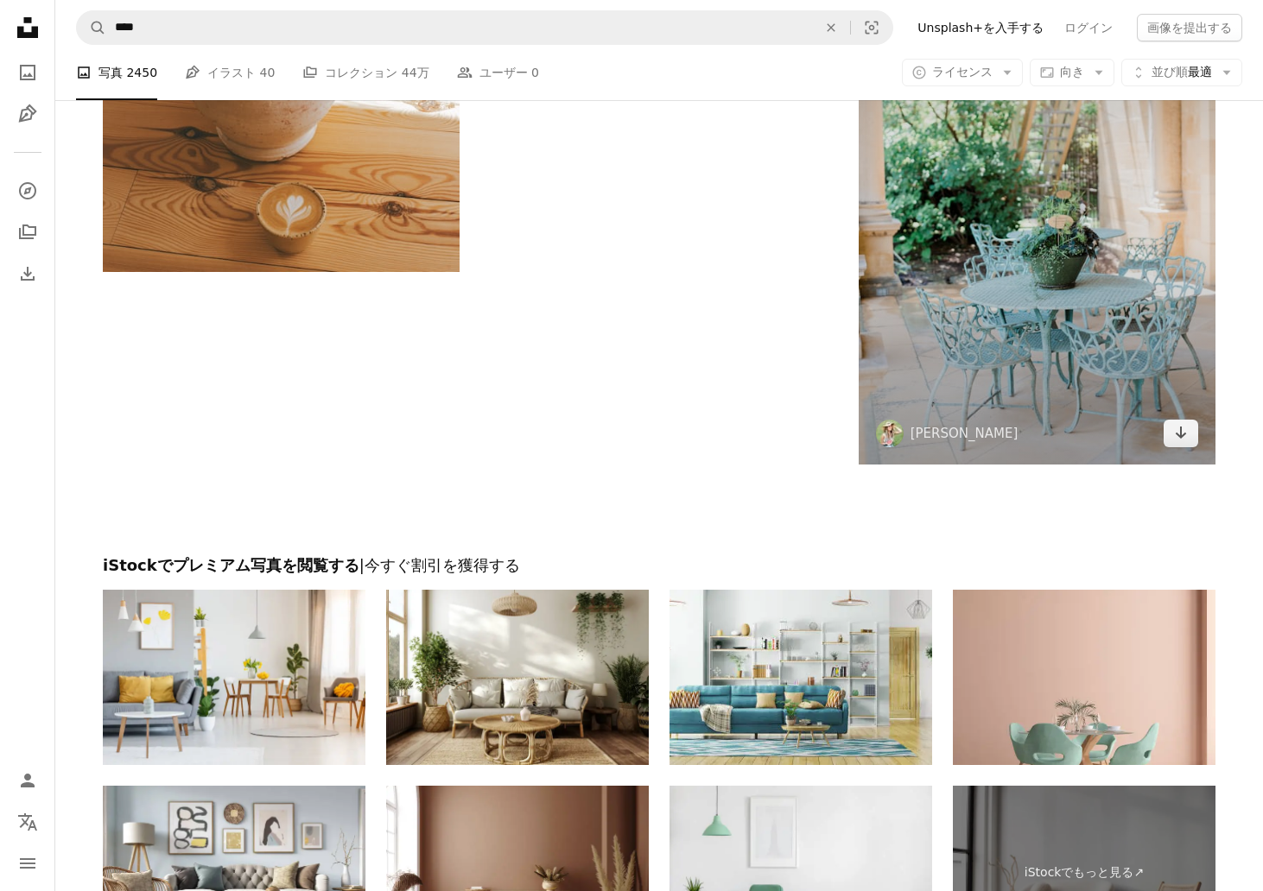
click at [1011, 253] on img at bounding box center [1037, 196] width 357 height 535
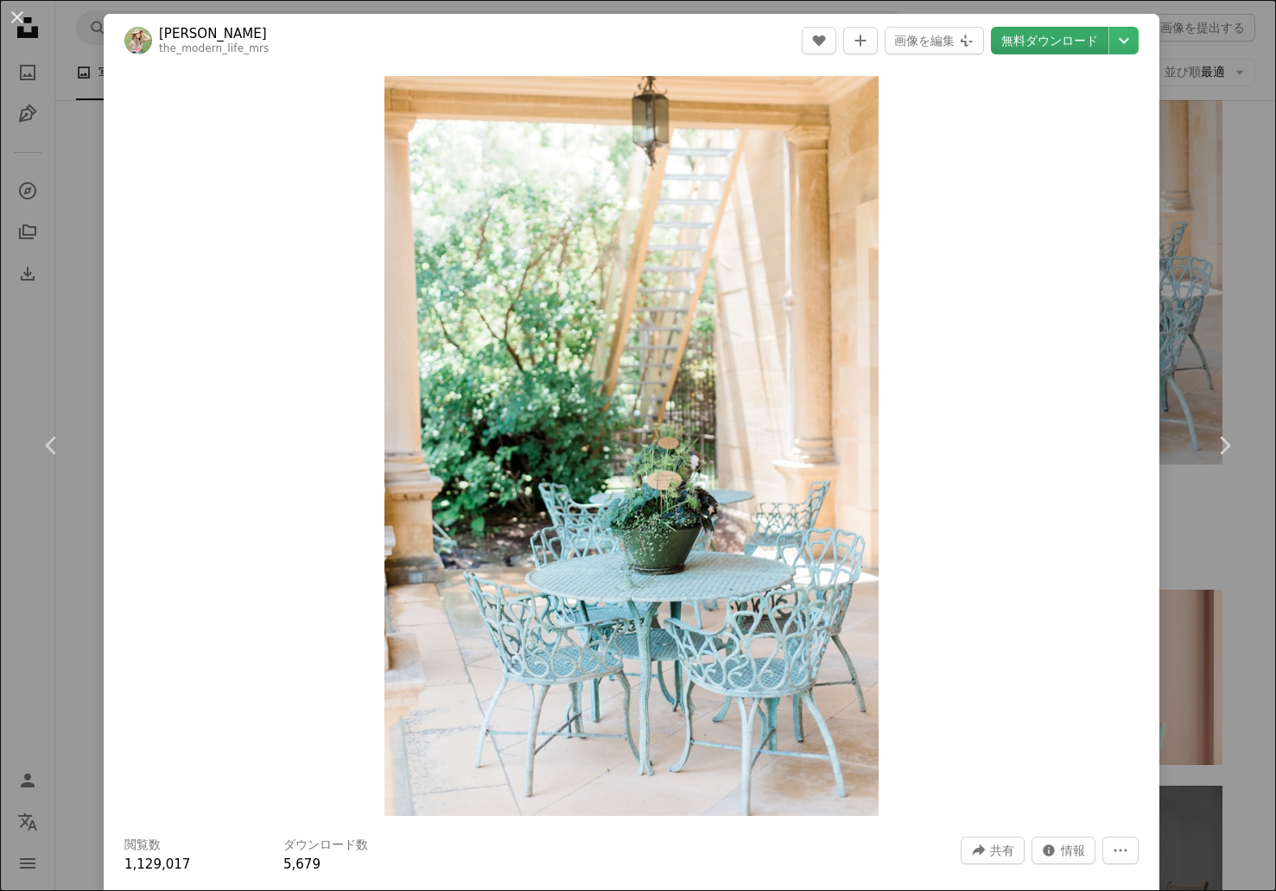
click at [1059, 36] on link "無料ダウンロード" at bounding box center [1049, 41] width 117 height 28
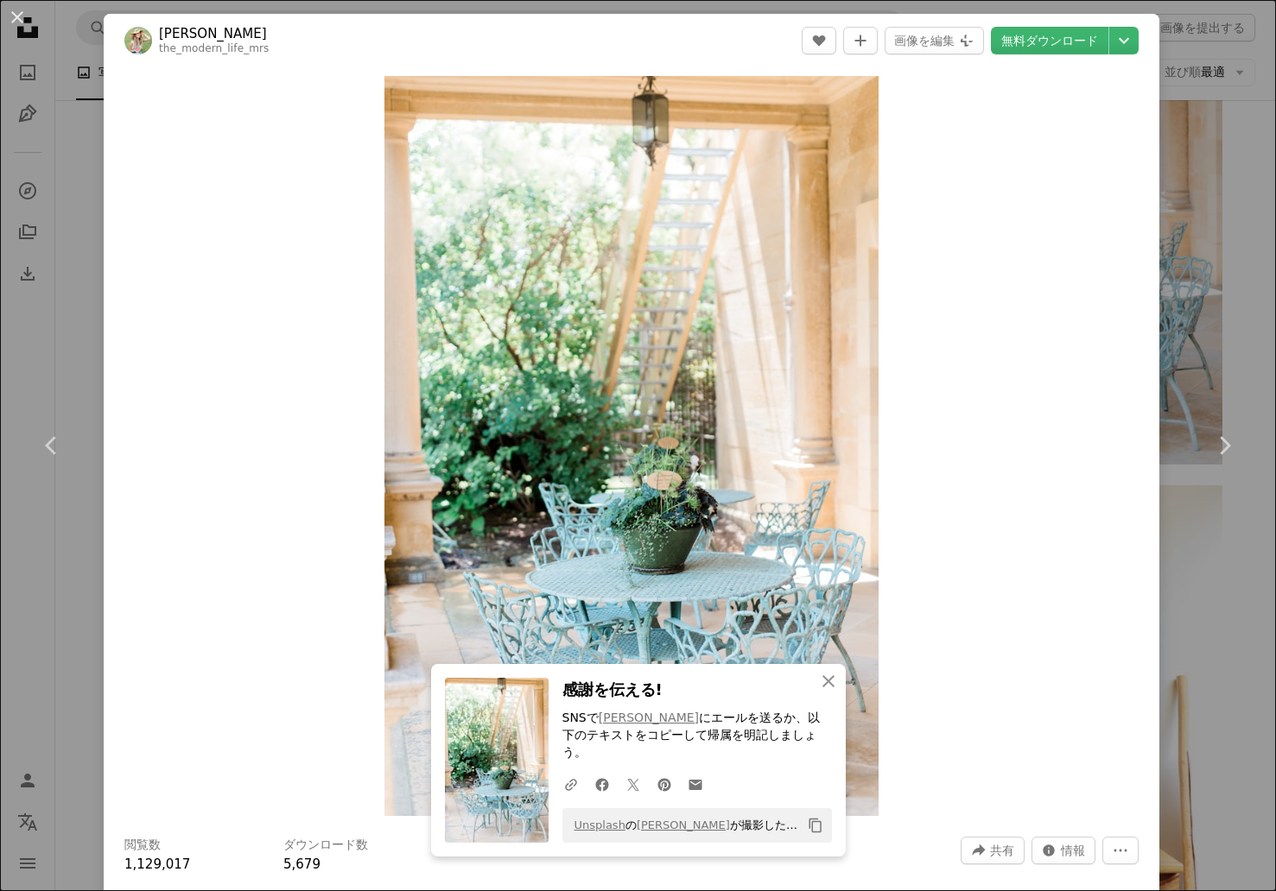
click at [1222, 231] on div "An X shape Chevron left Chevron right An X shape 閉じる 感謝を伝える! SNSで [PERSON_NAME]…" at bounding box center [638, 445] width 1276 height 891
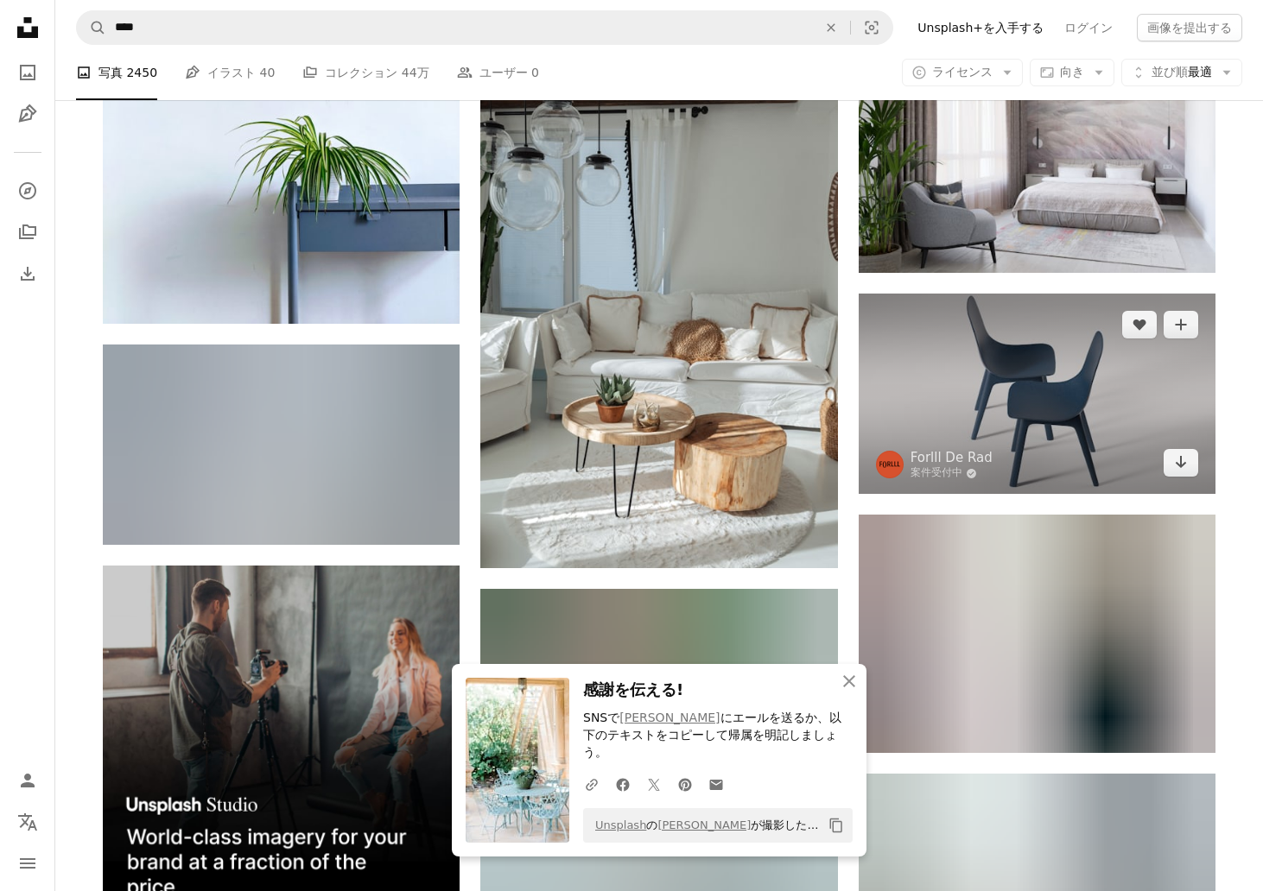
scroll to position [4325, 0]
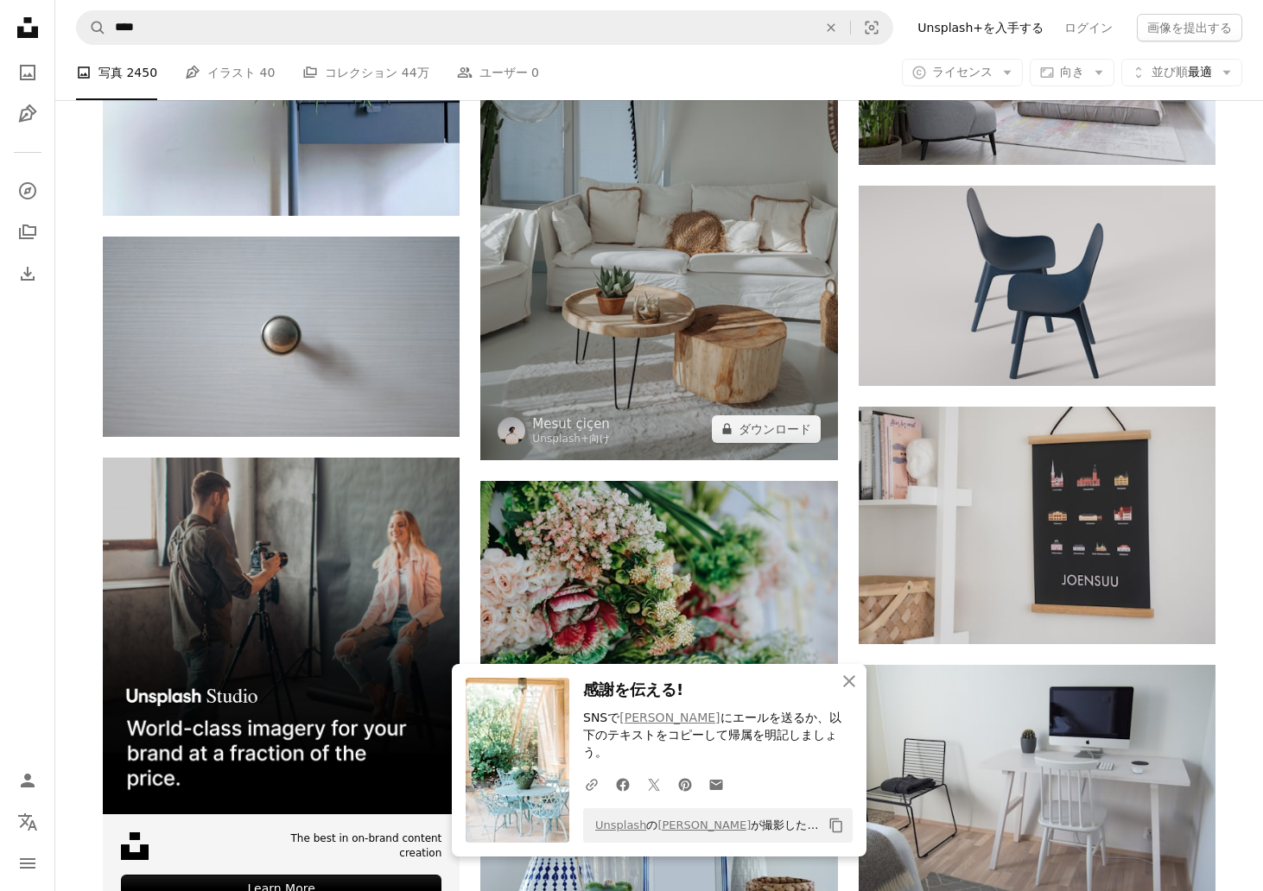
click at [707, 288] on img at bounding box center [658, 192] width 357 height 535
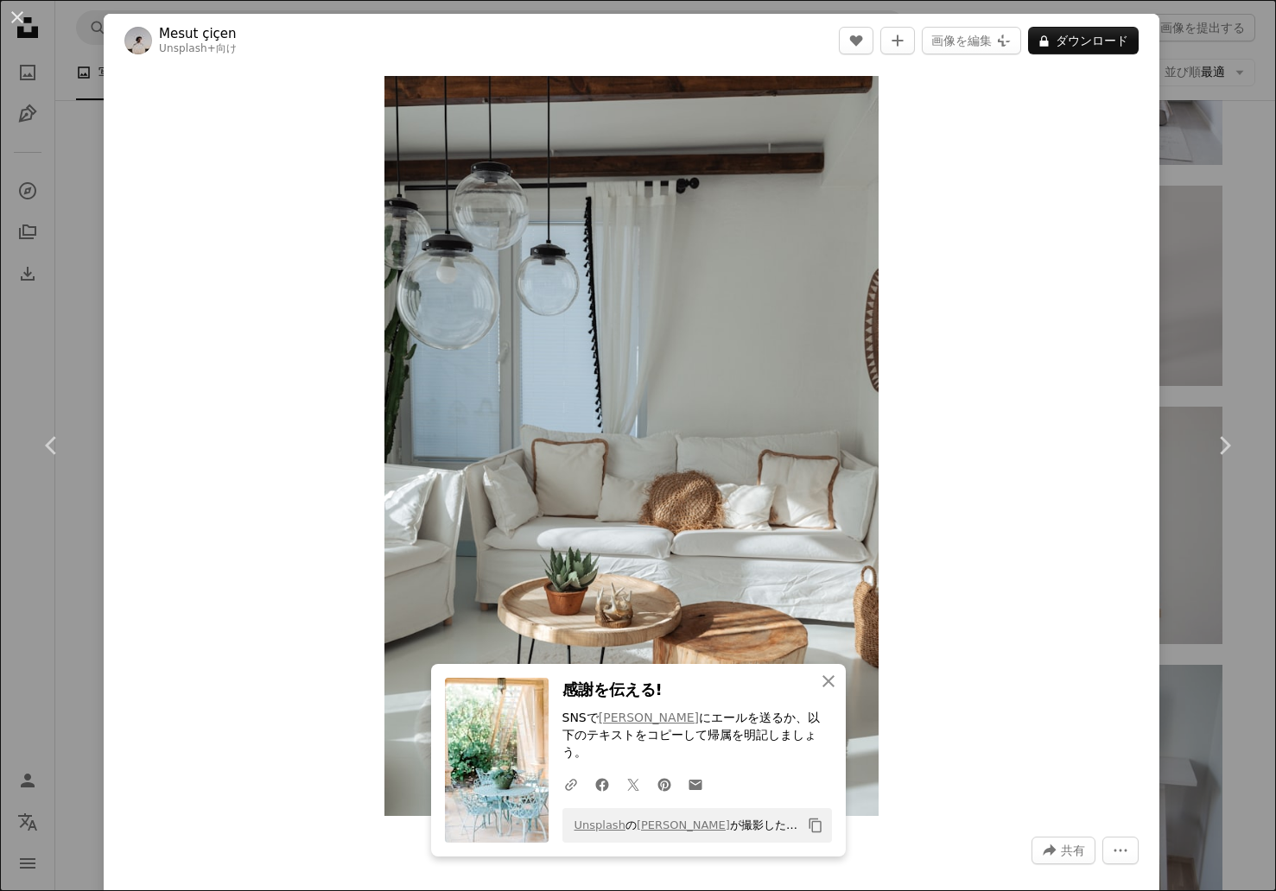
click at [1224, 129] on div "An X shape Chevron left Chevron right An X shape 閉じる 感謝を伝える! SNSで [PERSON_NAME]…" at bounding box center [638, 445] width 1276 height 891
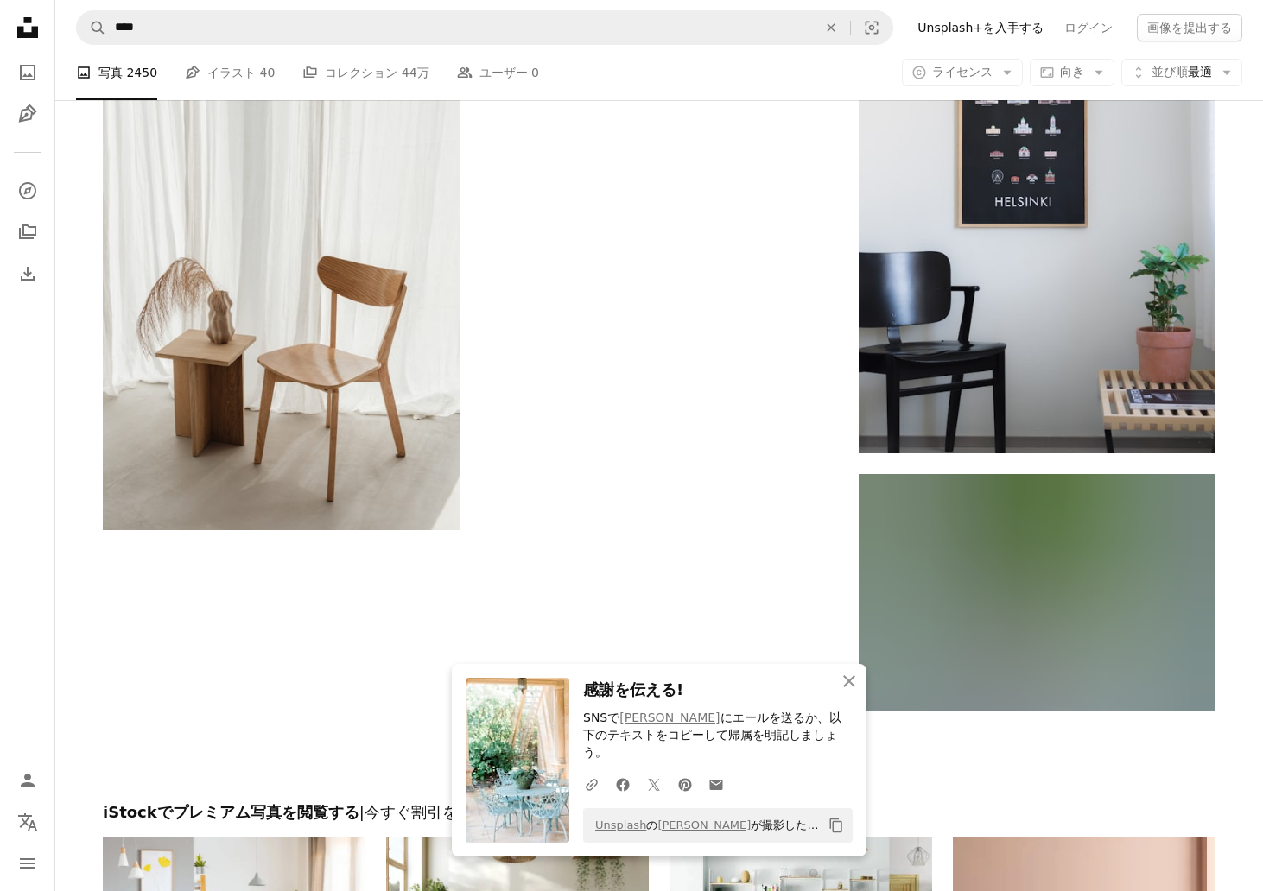
scroll to position [5554, 0]
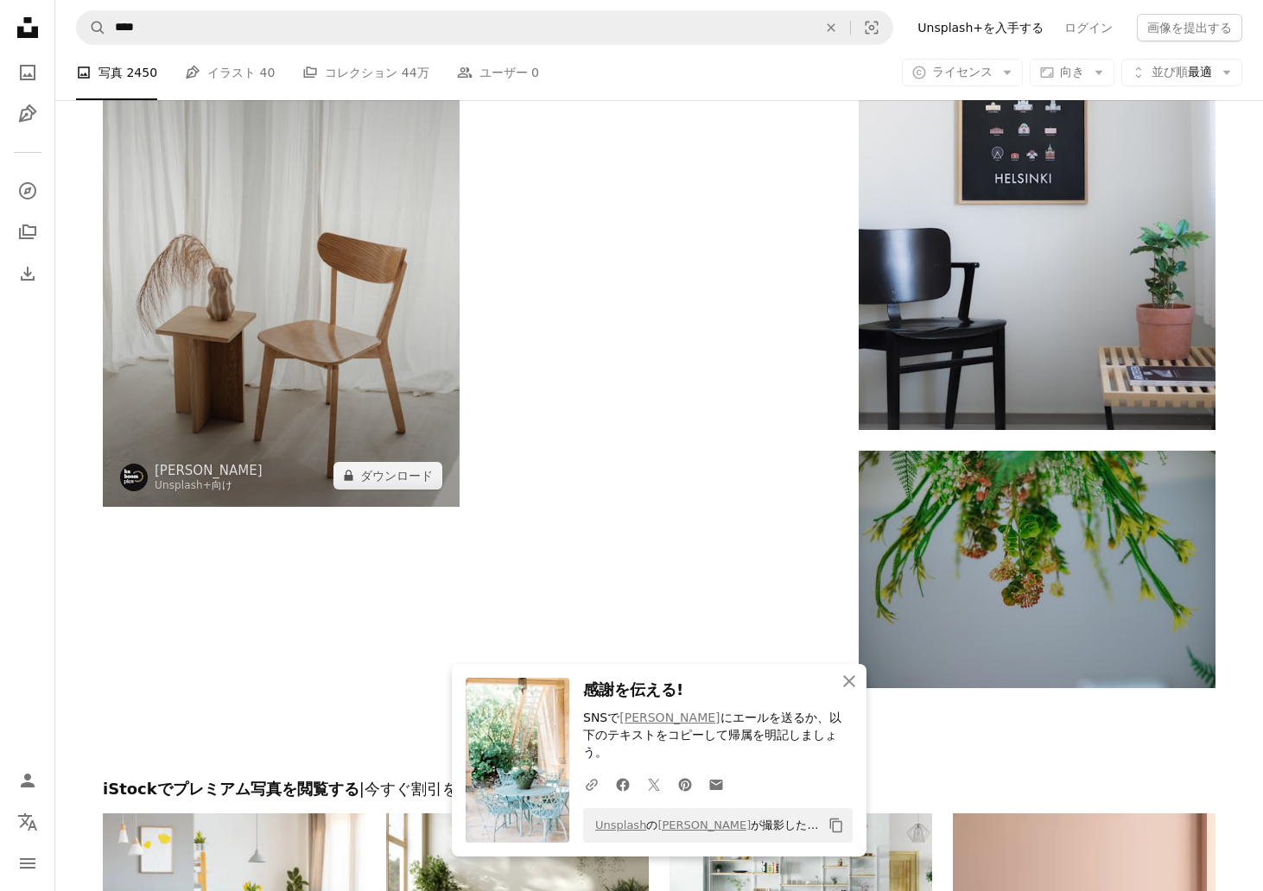
drag, startPoint x: 463, startPoint y: 257, endPoint x: 452, endPoint y: 255, distance: 11.4
click at [446, 254] on img at bounding box center [281, 238] width 357 height 535
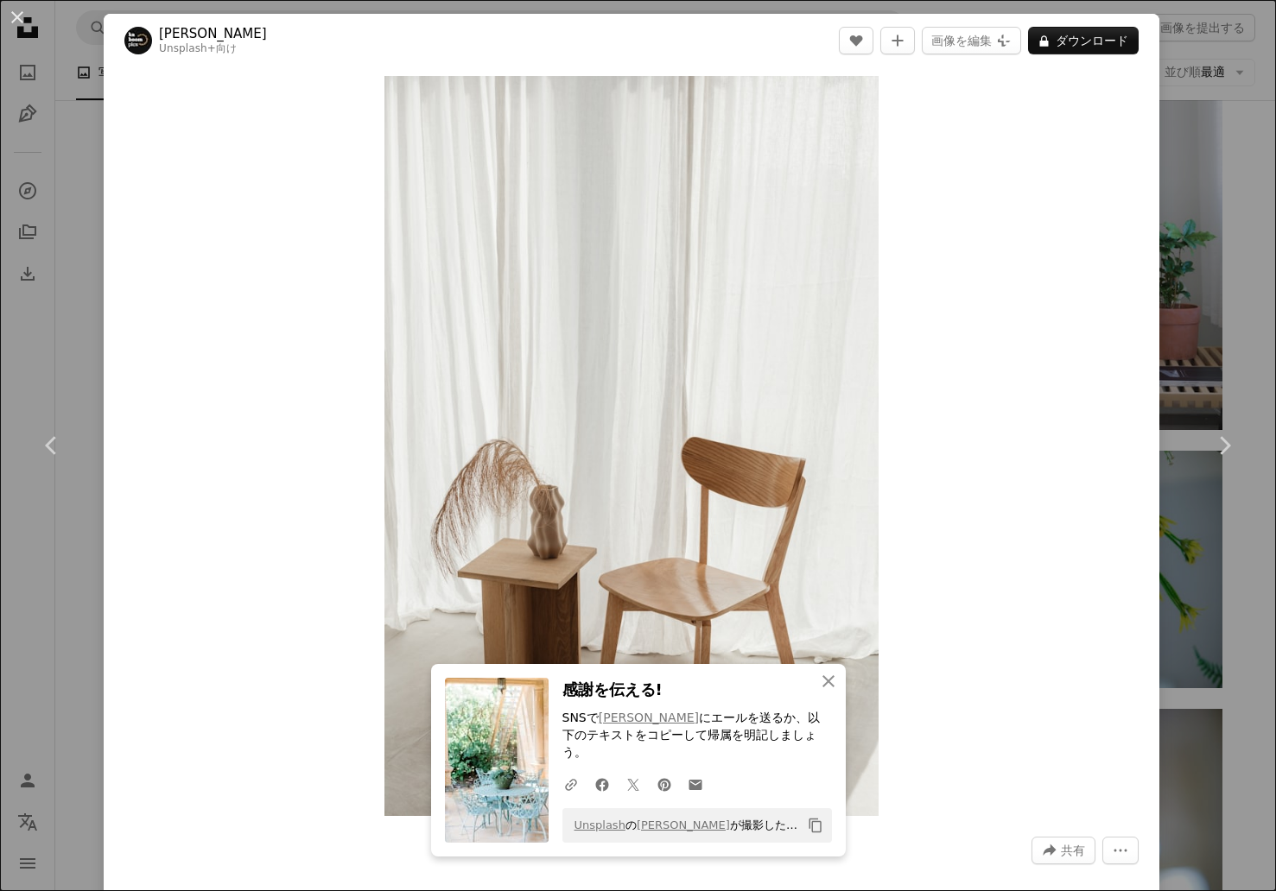
click at [1189, 191] on div "An X shape Chevron left Chevron right An X shape 閉じる 感謝を伝える! SNSで [PERSON_NAME]…" at bounding box center [638, 445] width 1276 height 891
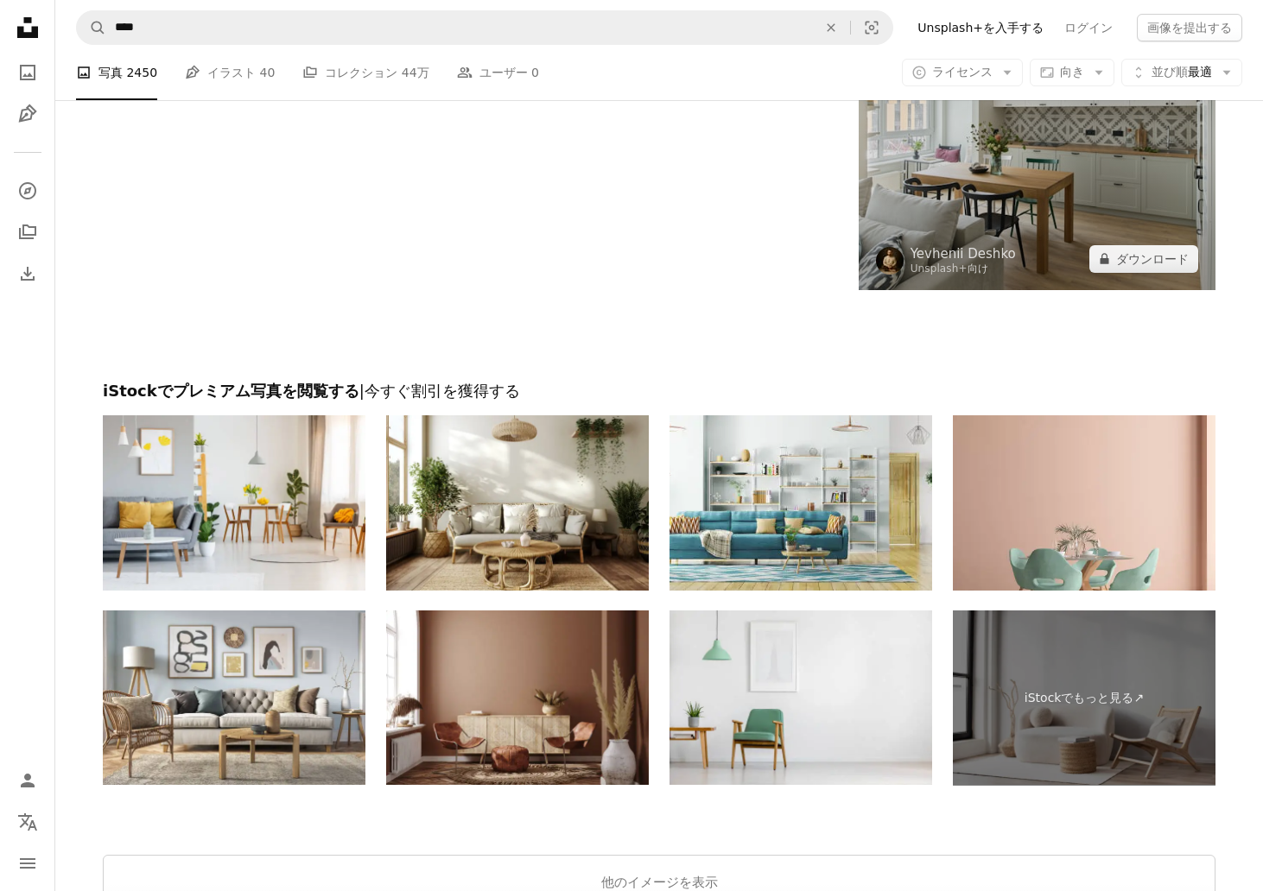
scroll to position [8058, 0]
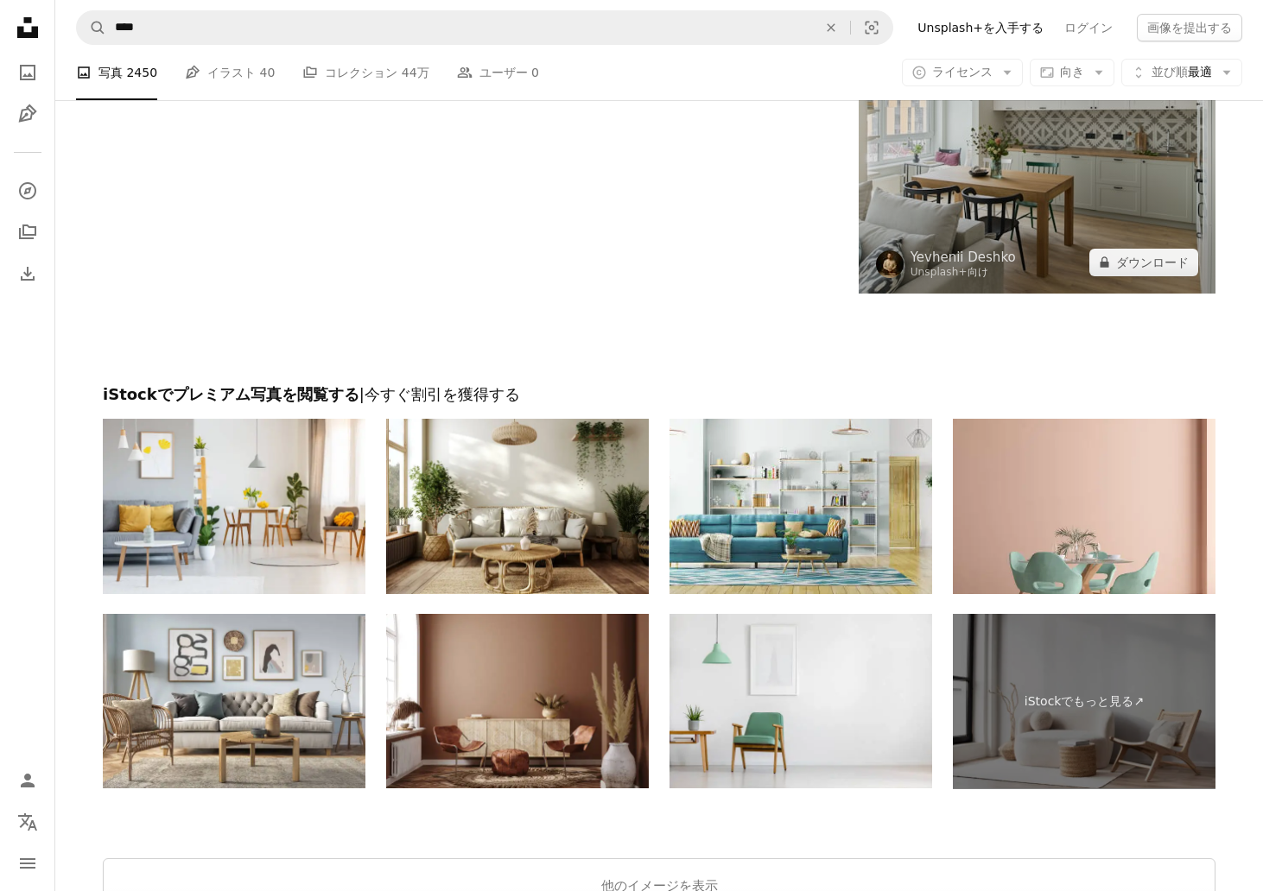
click at [1097, 196] on img at bounding box center [1037, 137] width 357 height 312
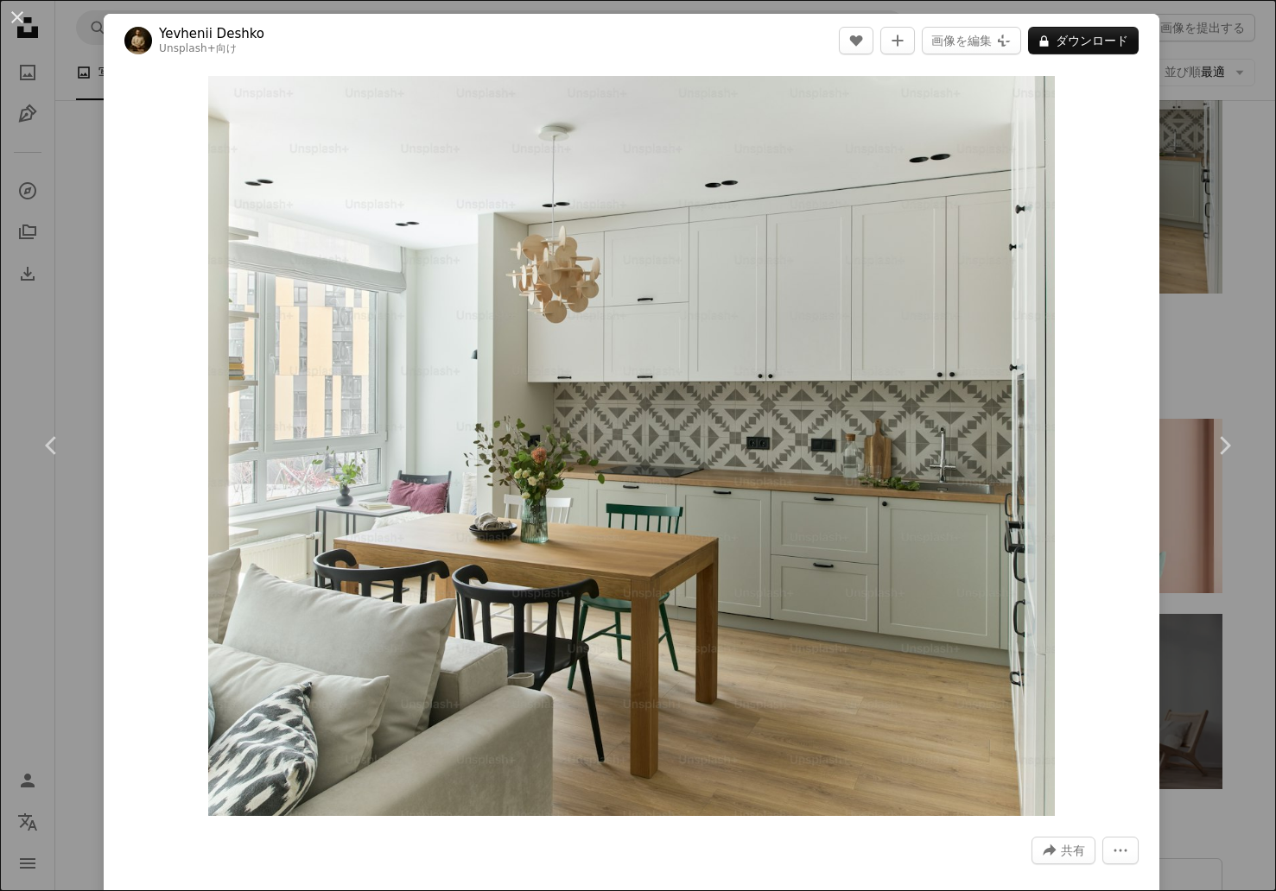
click at [1238, 181] on div "An X shape Chevron left Chevron right Yevhenii Deshko Unsplash+ 向け A heart A pl…" at bounding box center [638, 445] width 1276 height 891
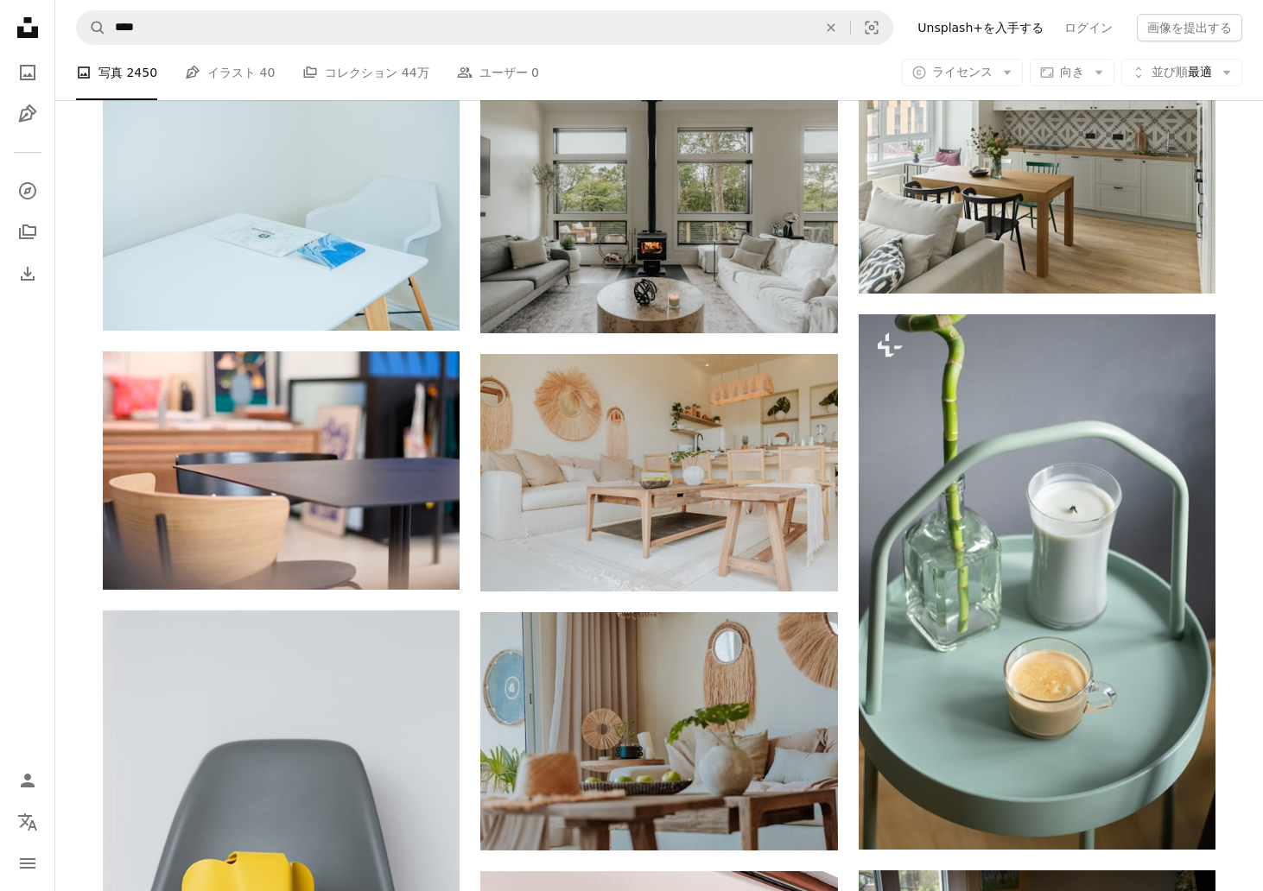
click at [962, 50] on nav "A magnifying glass **** An X shape Visual search Filters Unsplash+を入手する ログイン 画像…" at bounding box center [658, 27] width 1207 height 55
click at [971, 72] on span "ライセンス" at bounding box center [962, 72] width 60 height 14
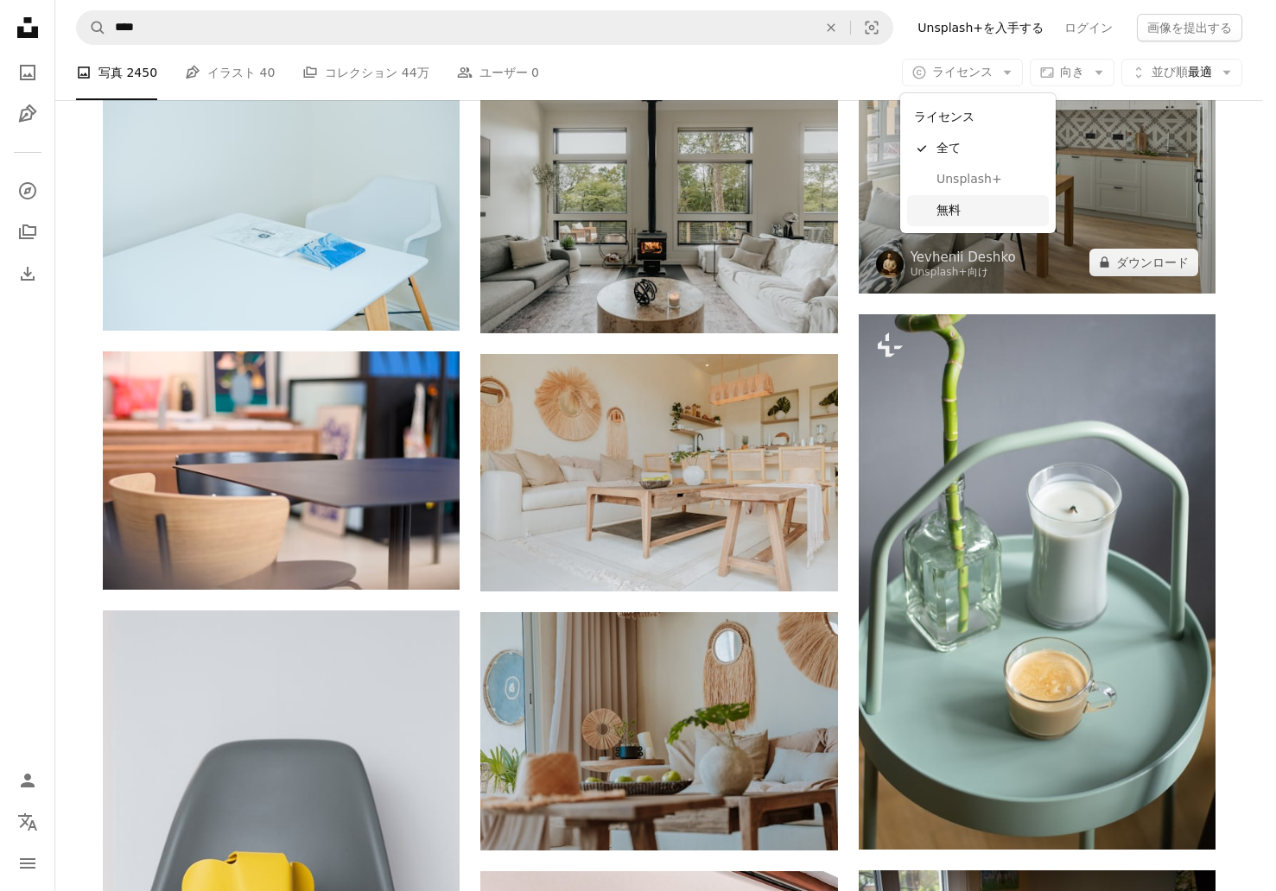
click at [955, 199] on link "無料" at bounding box center [978, 210] width 142 height 31
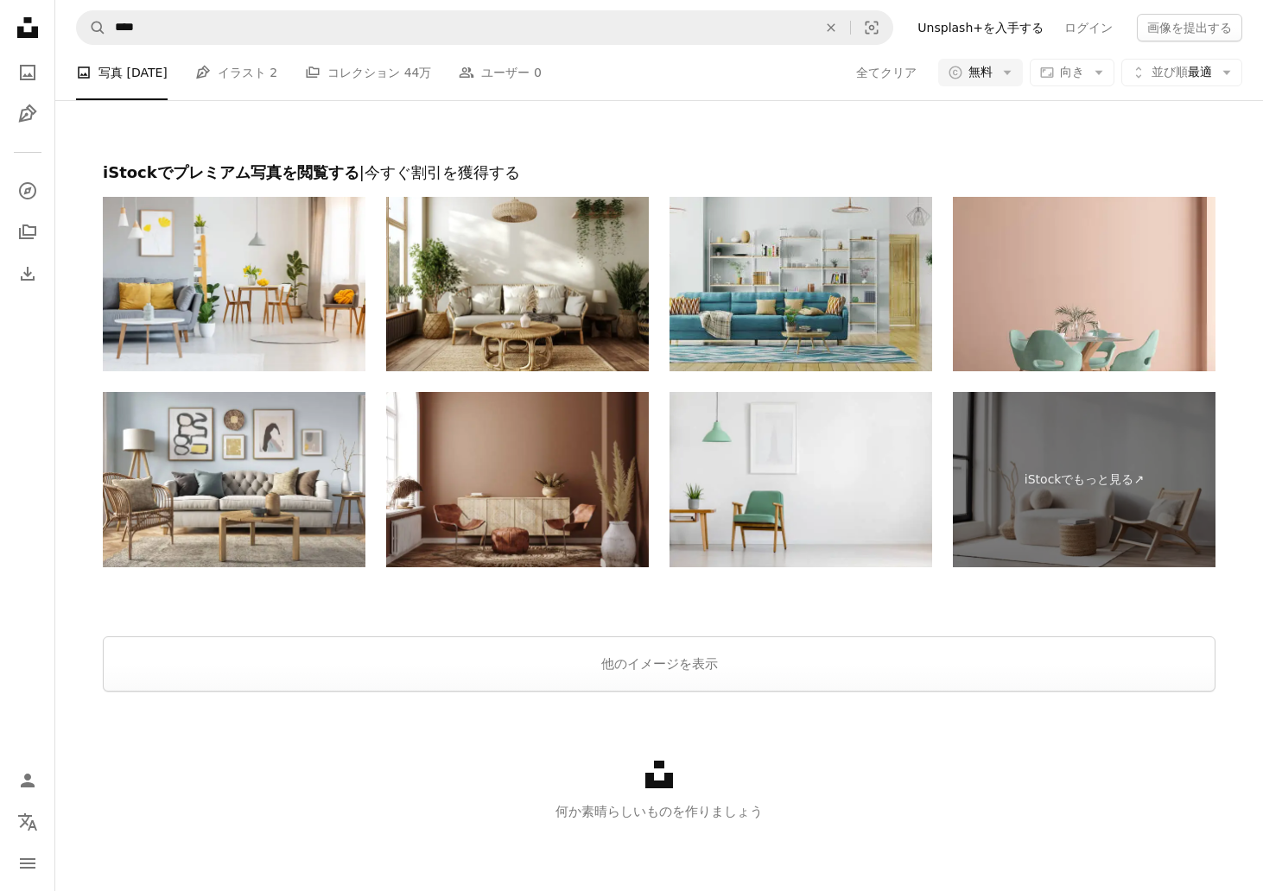
scroll to position [3781, 0]
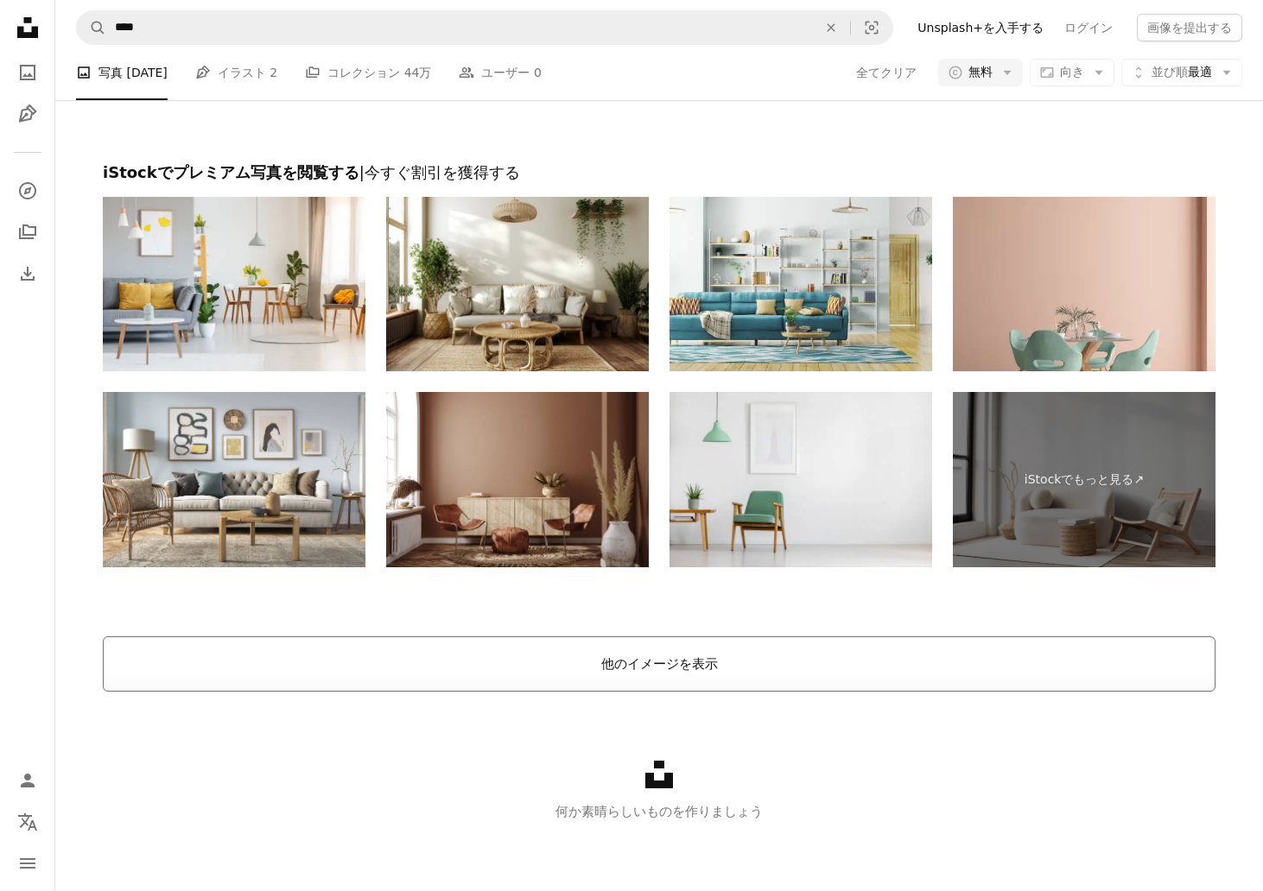
click at [707, 673] on button "他のイメージを表示" at bounding box center [659, 664] width 1112 height 55
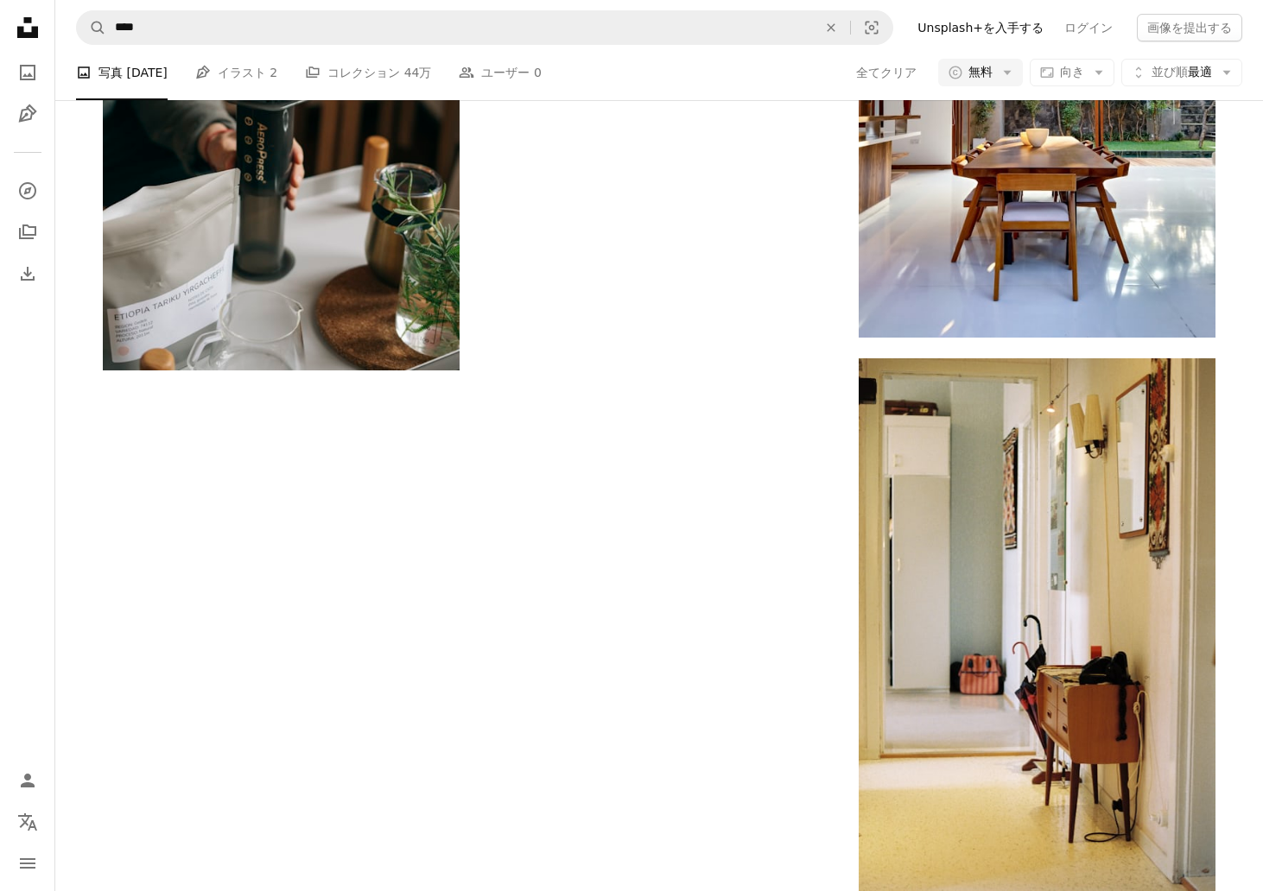
scroll to position [4437, 0]
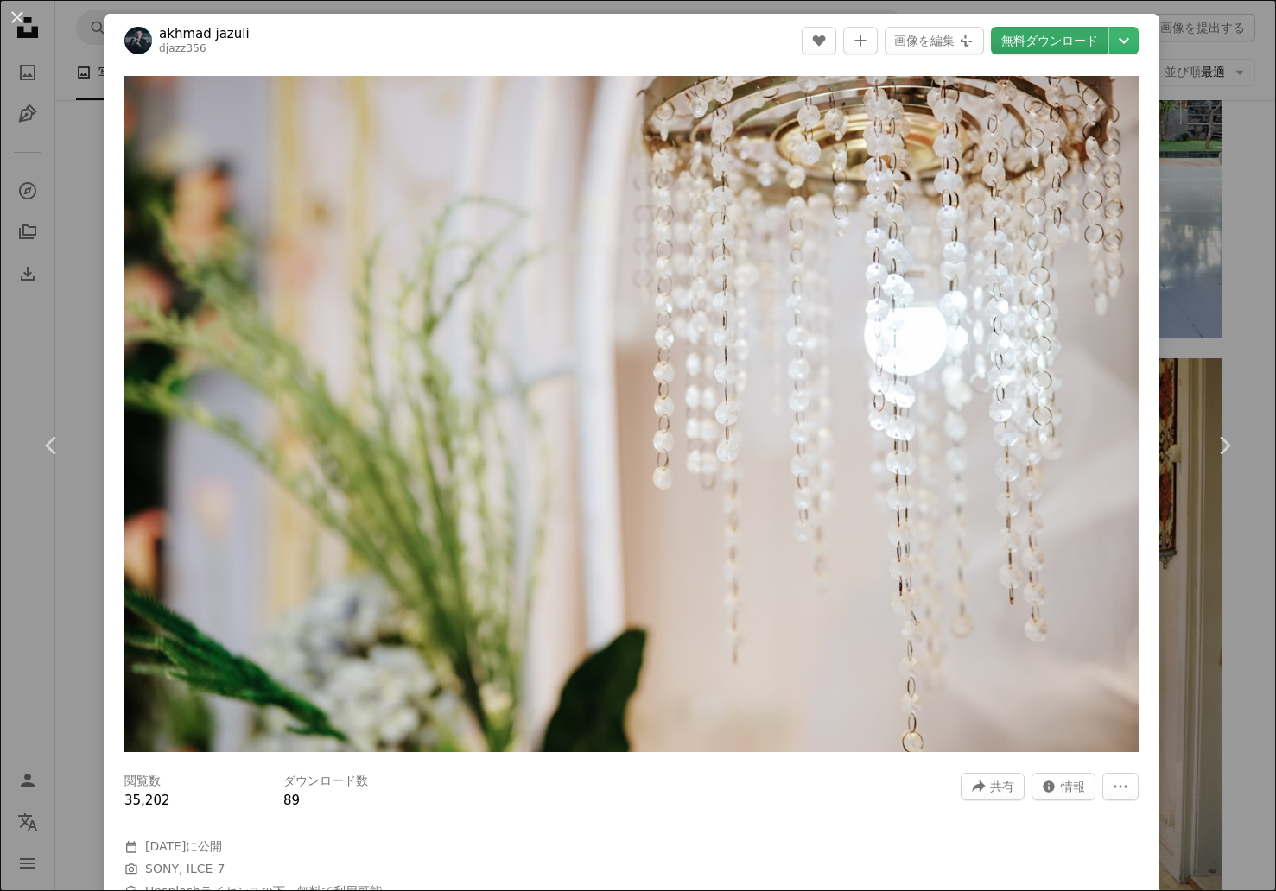
click at [1021, 33] on link "無料ダウンロード" at bounding box center [1049, 41] width 117 height 28
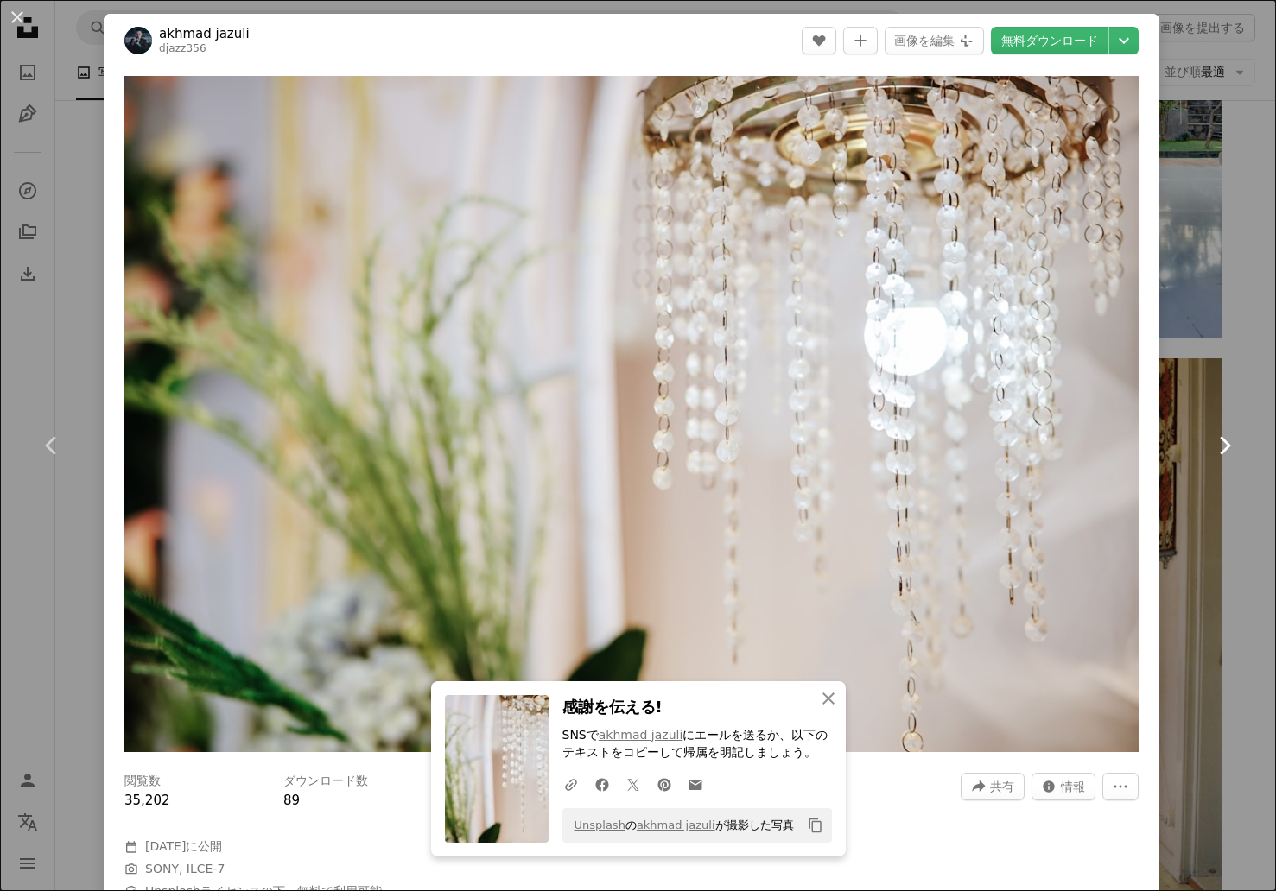
click at [1222, 372] on link "Chevron right" at bounding box center [1224, 446] width 104 height 166
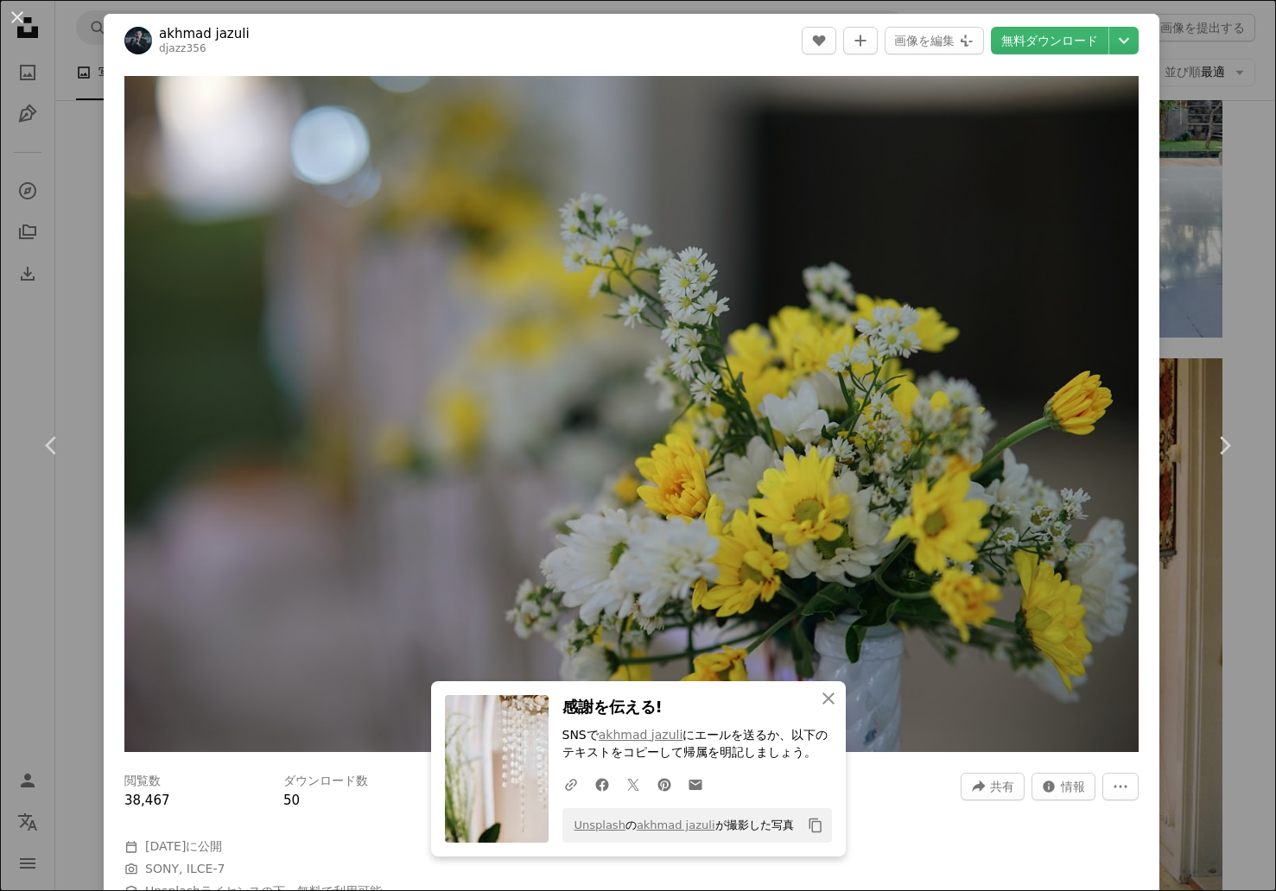
click at [1218, 358] on div "An X shape Chevron left Chevron right An X shape 閉じる 感謝を伝える! SNSで akhmad jazuli…" at bounding box center [638, 445] width 1276 height 891
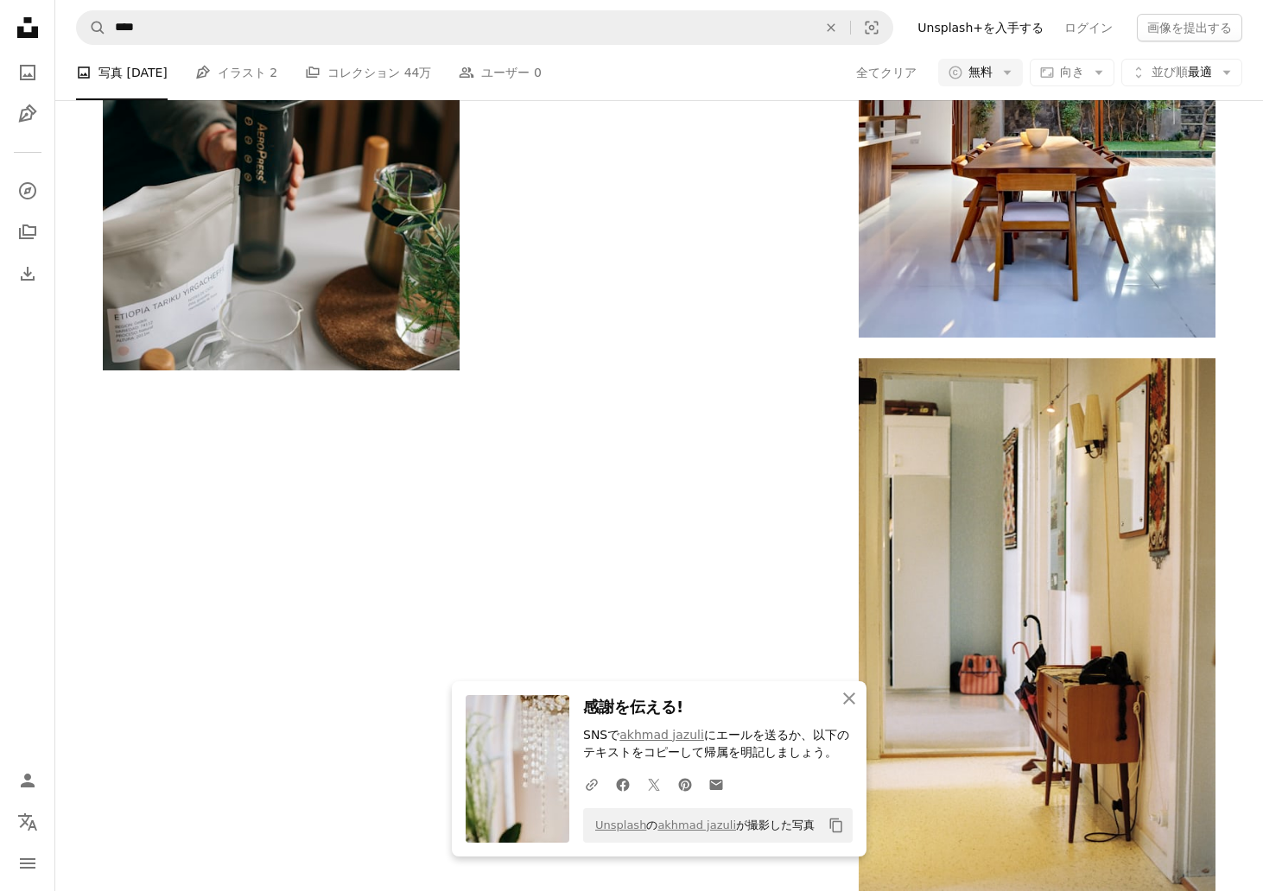
scroll to position [5046, 0]
click at [850, 697] on icon "button" at bounding box center [849, 699] width 12 height 12
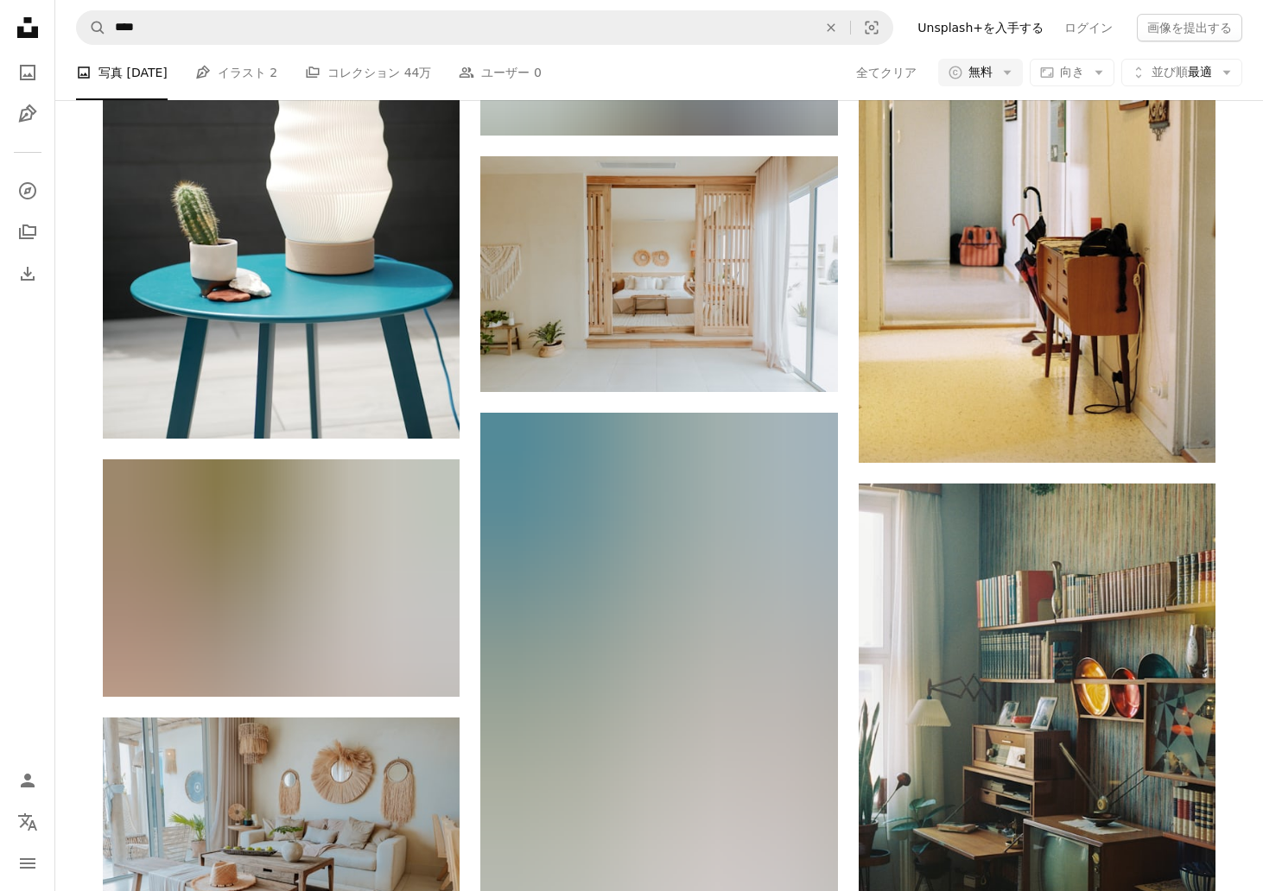
scroll to position [7081, 0]
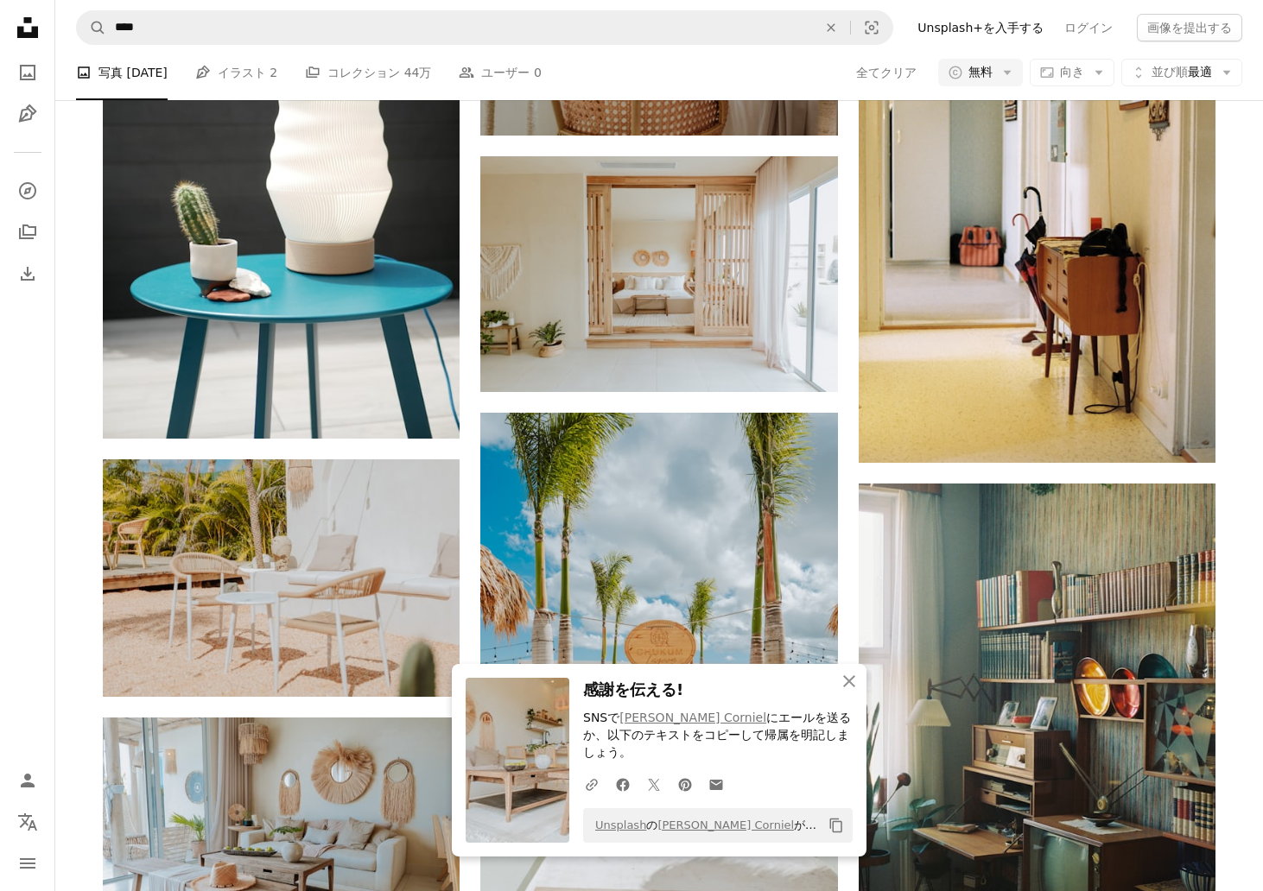
scroll to position [7278, 0]
click at [848, 692] on icon "An X shape" at bounding box center [849, 681] width 21 height 21
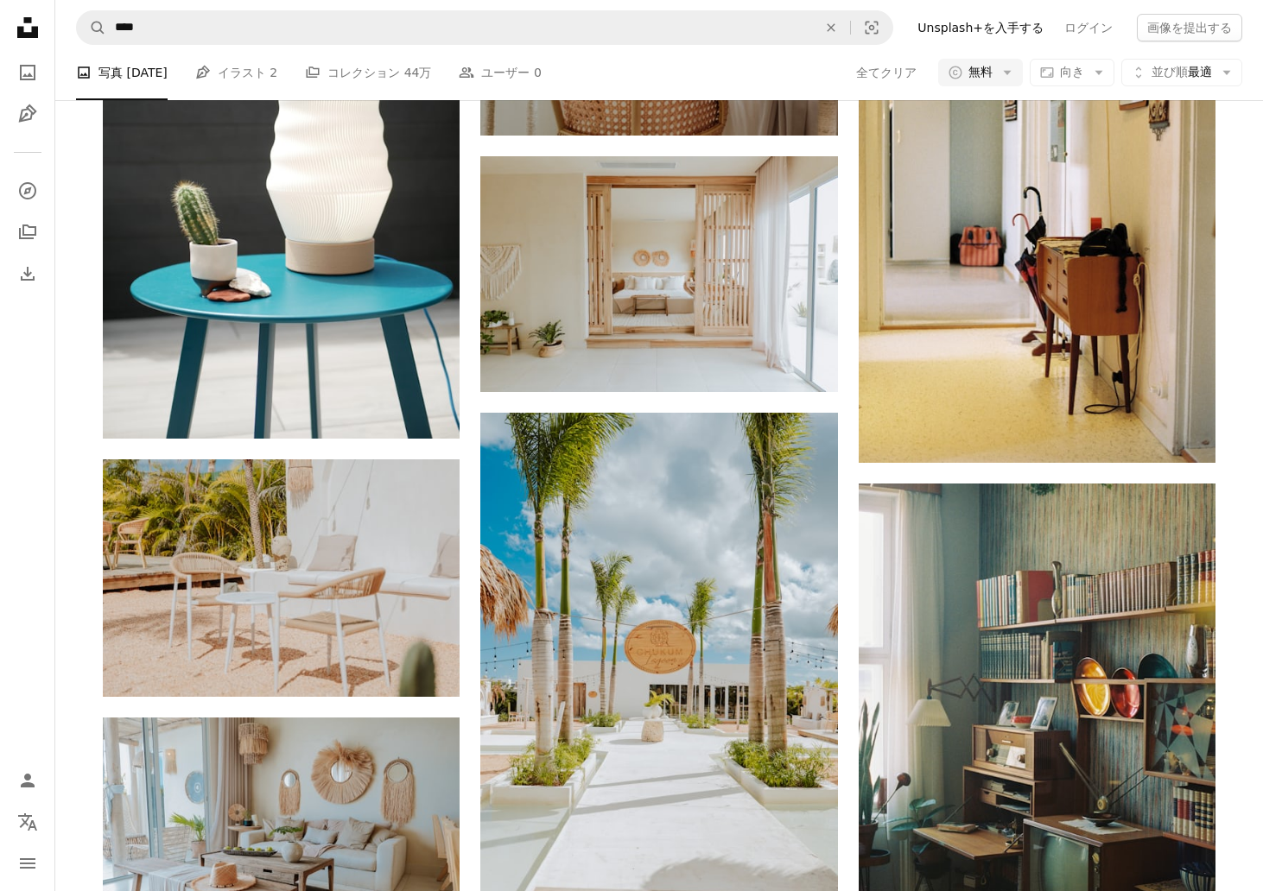
scroll to position [10432, 0]
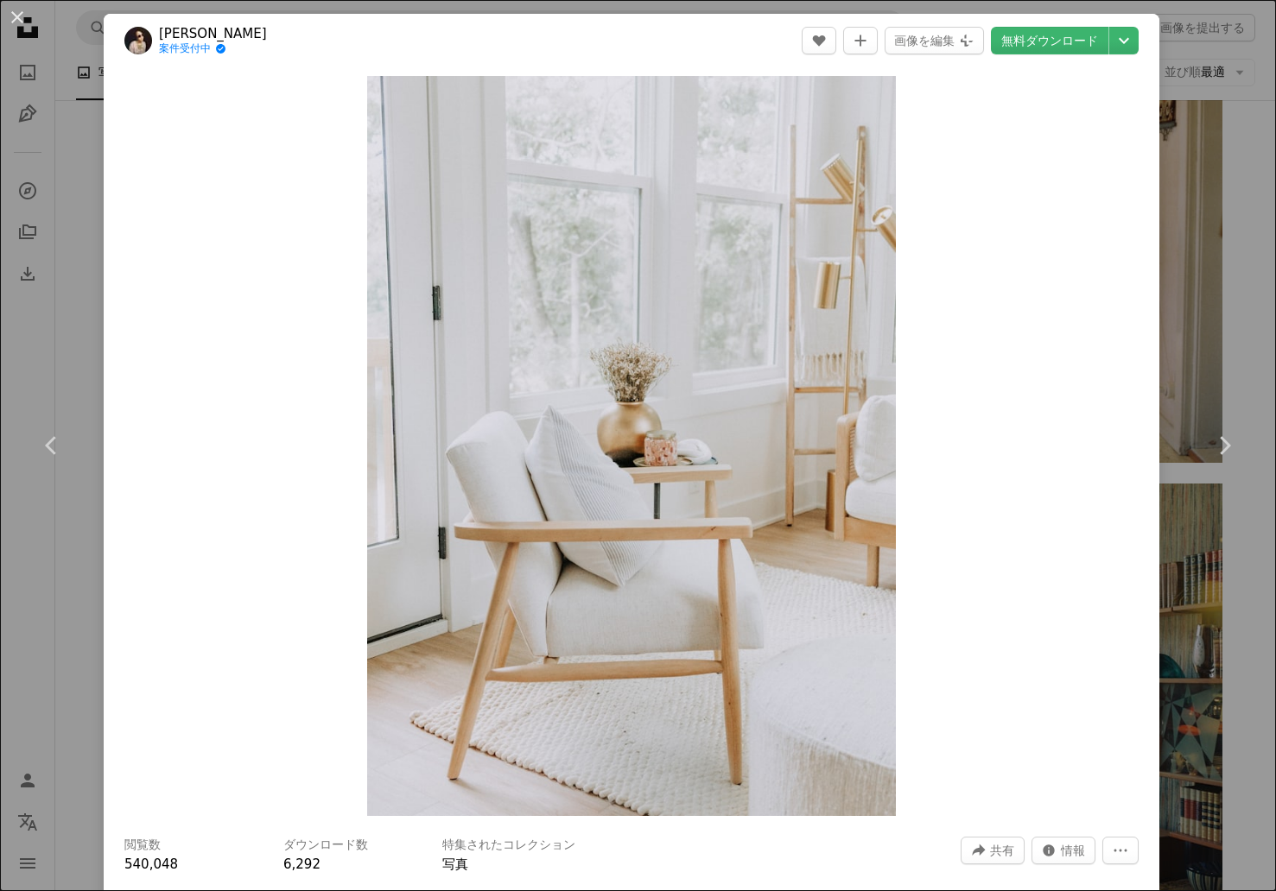
click at [1226, 250] on div "An X shape Chevron left Chevron right [PERSON_NAME] 案件受付中 A checkmark inside of…" at bounding box center [638, 445] width 1276 height 891
